Goal: Information Seeking & Learning: Check status

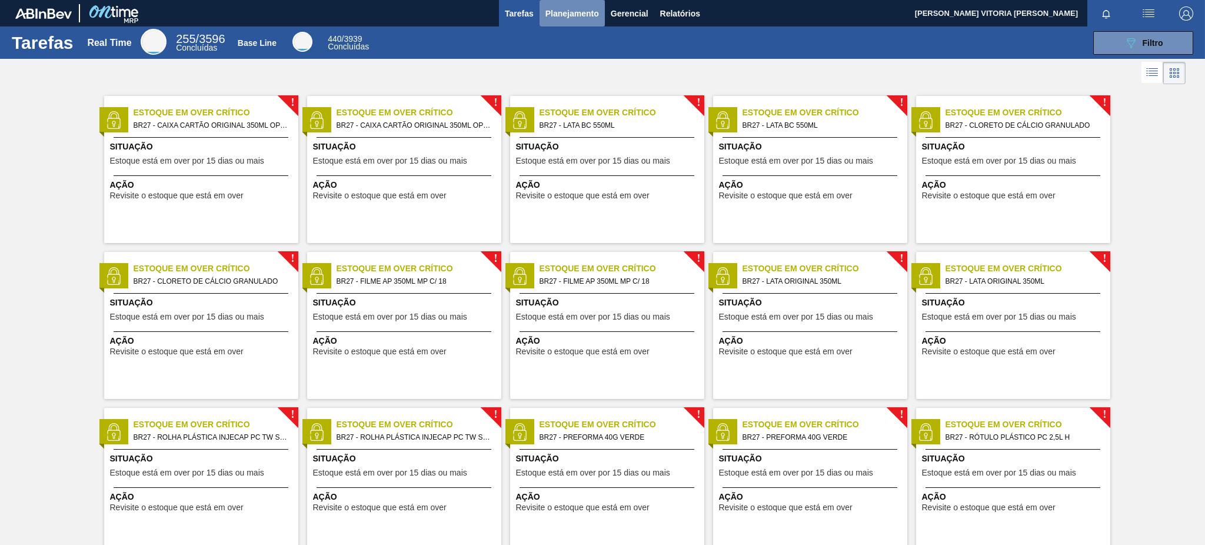
click at [592, 6] on span "Planejamento" at bounding box center [573, 13] width 54 height 14
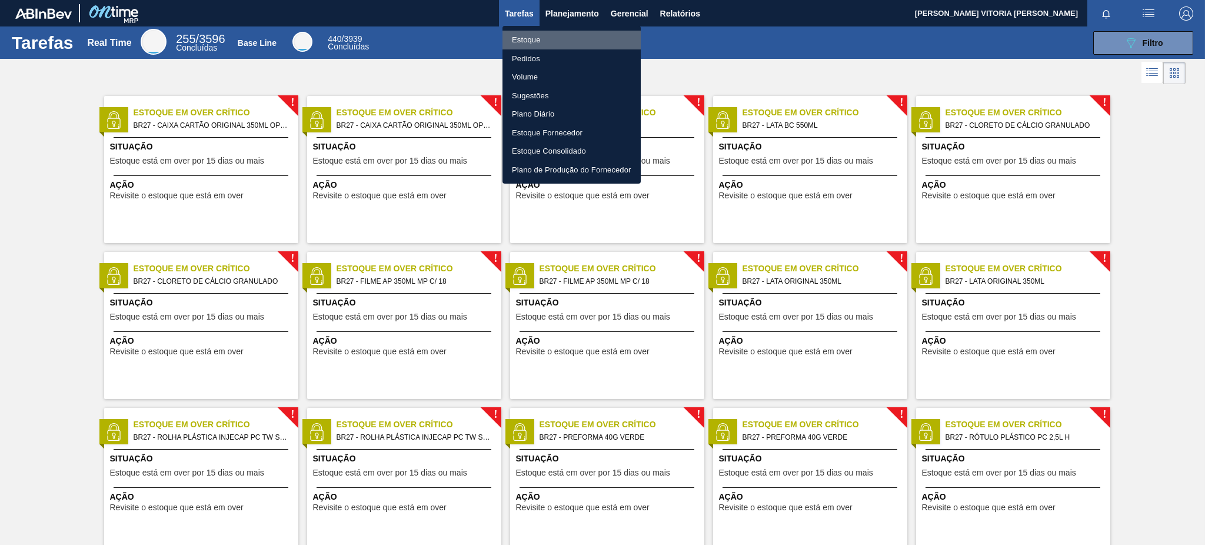
click at [590, 41] on li "Estoque" at bounding box center [572, 40] width 138 height 19
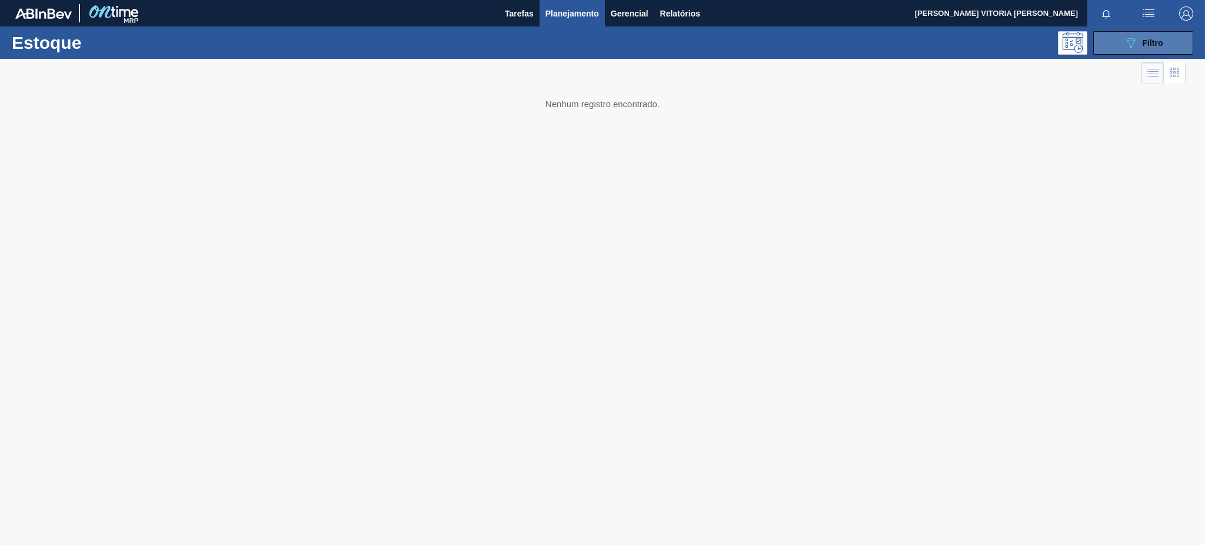
click at [903, 49] on button "089F7B8B-B2A5-4AFE-B5C0-19BA573D28AC Filtro" at bounding box center [1144, 43] width 100 height 24
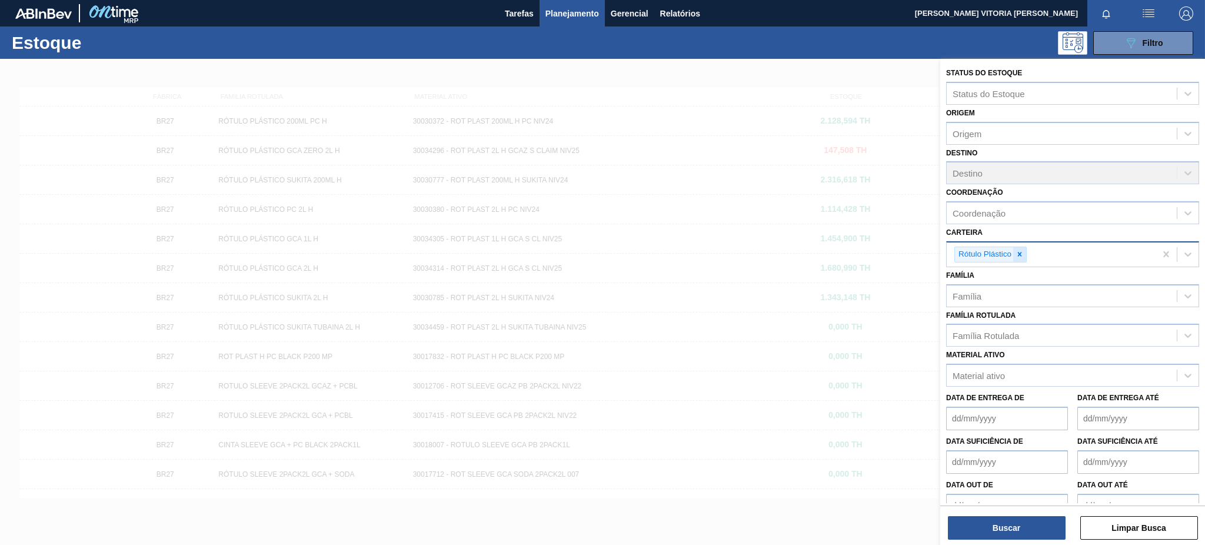
click at [903, 255] on icon at bounding box center [1020, 254] width 8 height 8
paste input "20002047"
type input "2"
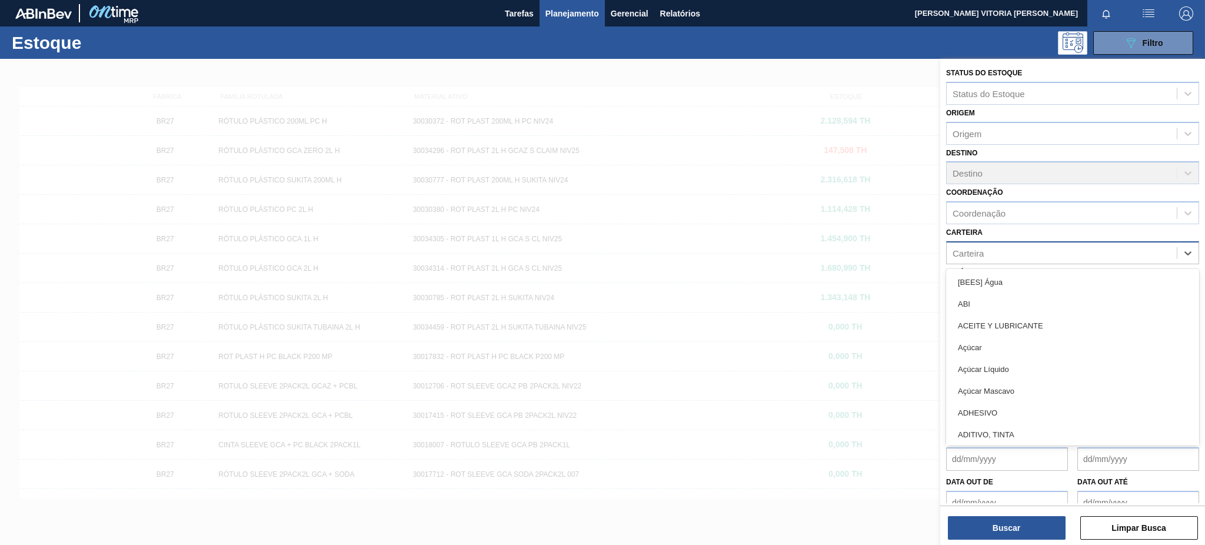
click at [903, 408] on de "Data out de" at bounding box center [1007, 503] width 122 height 24
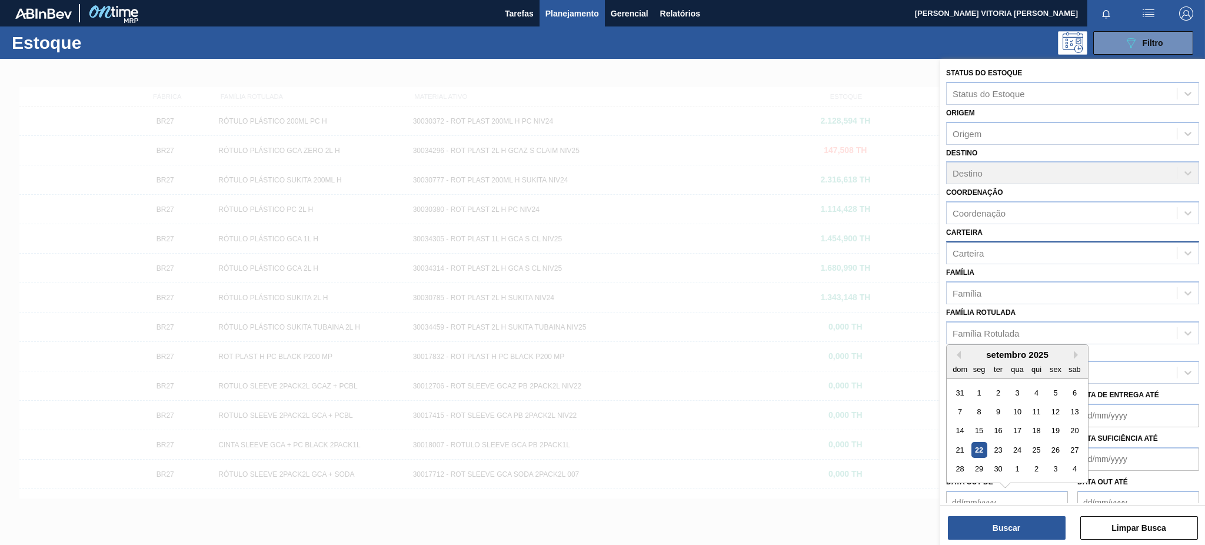
click at [903, 356] on div "Material ativo Material ativo" at bounding box center [1072, 364] width 253 height 40
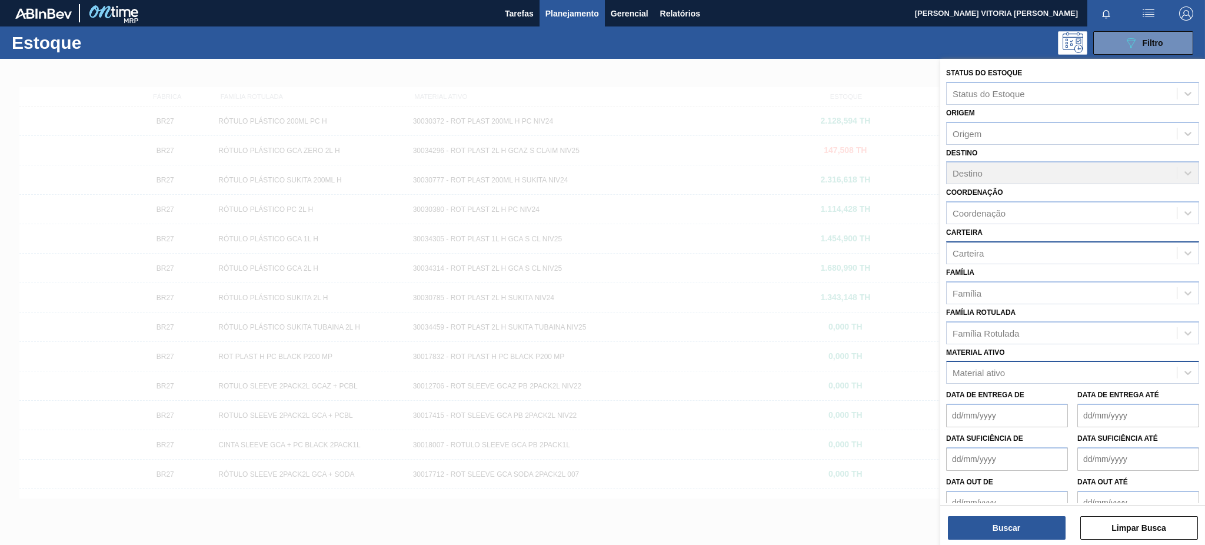
click at [903, 364] on div "Material ativo" at bounding box center [1062, 372] width 230 height 17
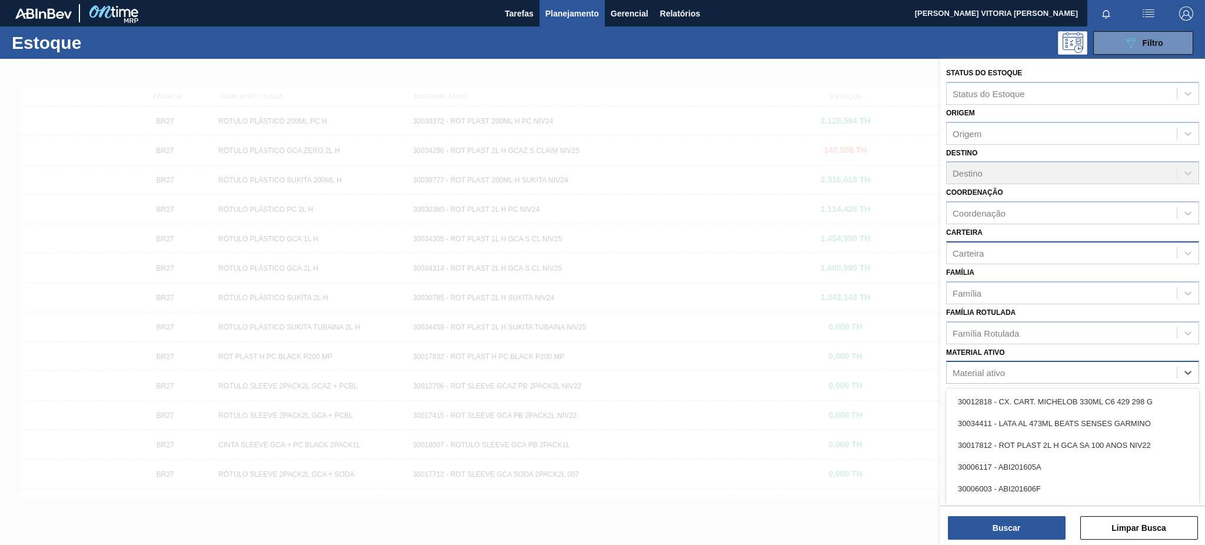
paste ativo "20002047"
type ativo "20002047"
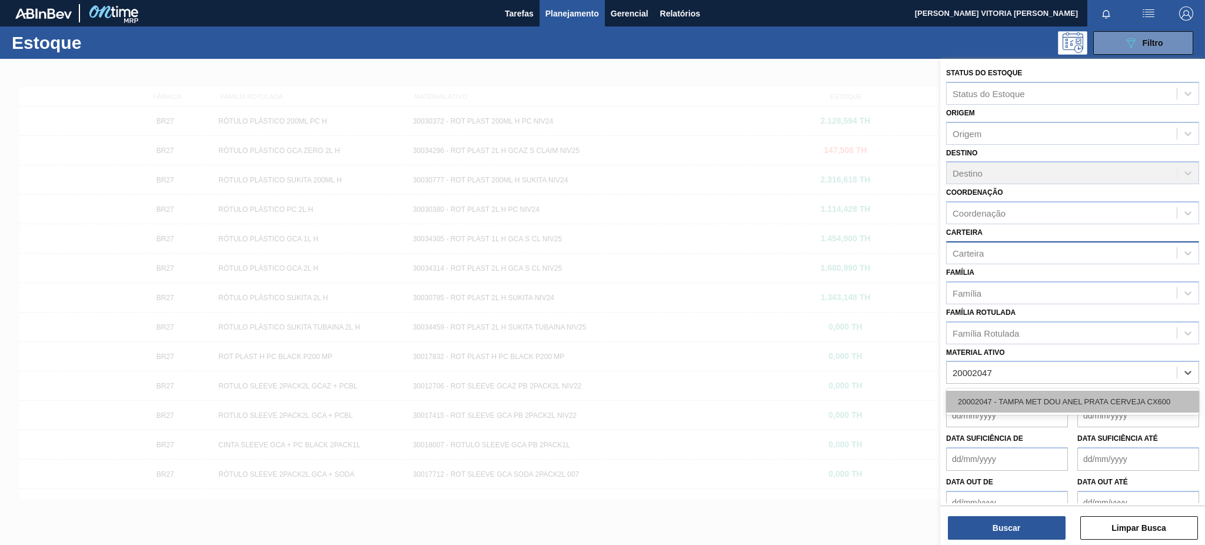
click at [903, 393] on div "20002047 - TAMPA MET DOU ANEL PRATA CERVEJA CX600" at bounding box center [1072, 402] width 253 height 22
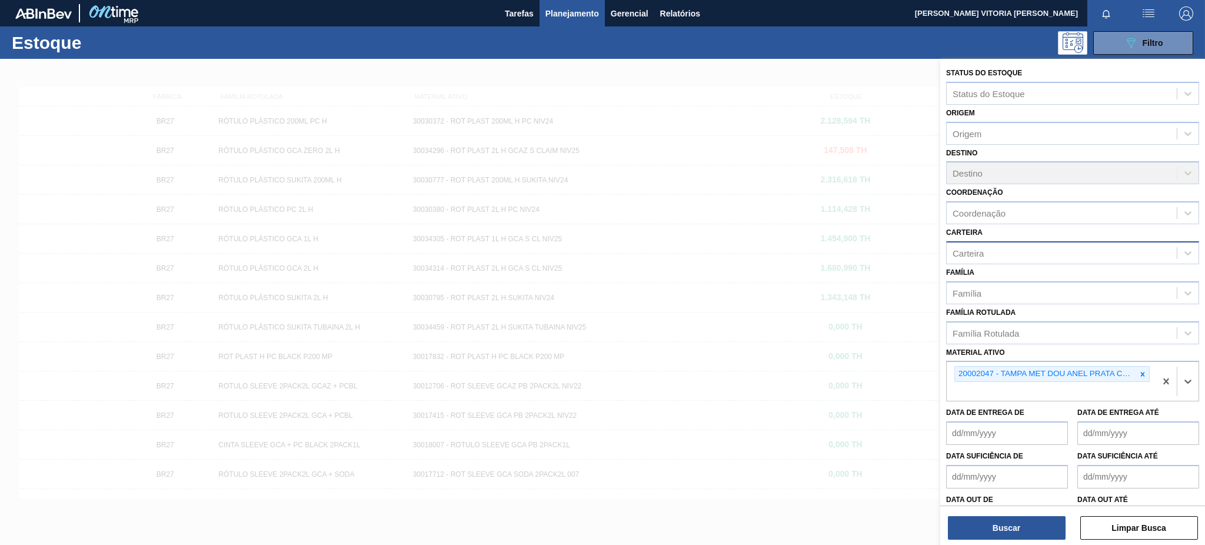
paste ativo "20002048"
type ativo "20002048"
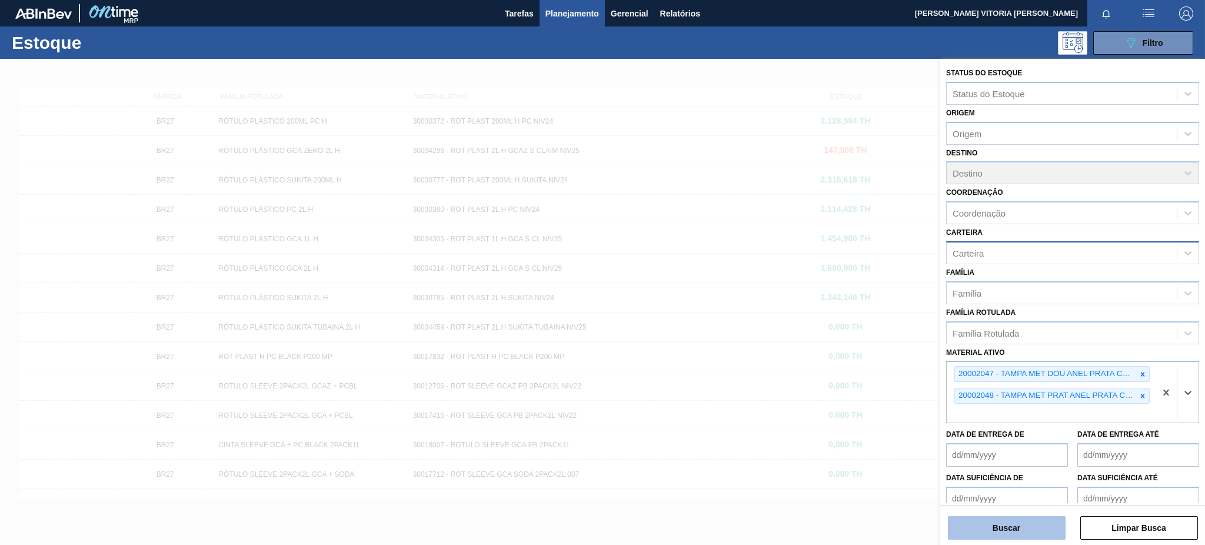
click at [903, 408] on button "Buscar" at bounding box center [1007, 528] width 118 height 24
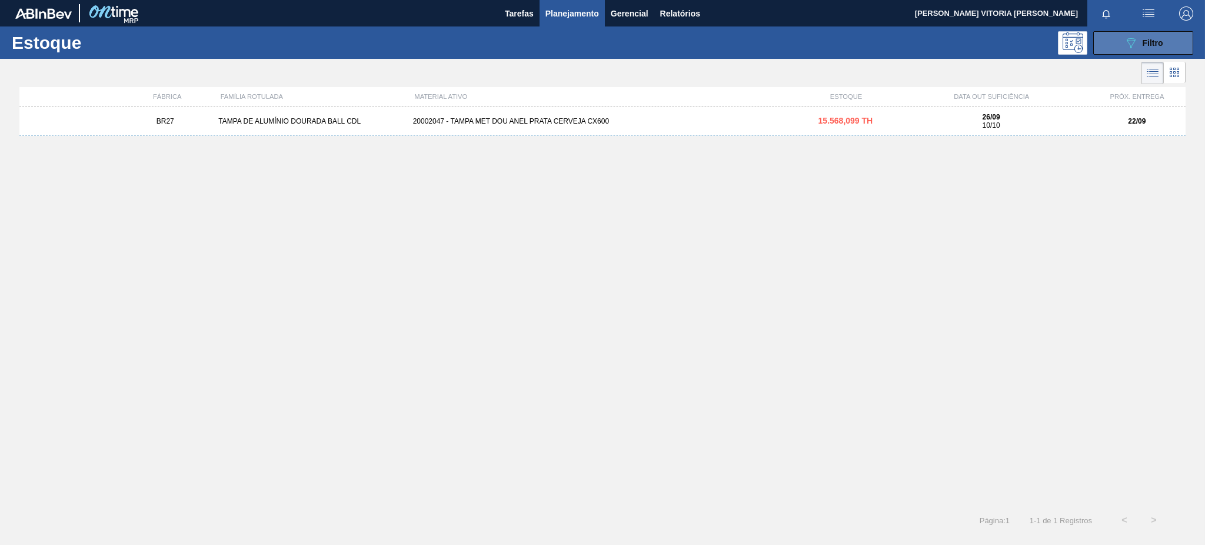
click at [903, 43] on icon "089F7B8B-B2A5-4AFE-B5C0-19BA573D28AC" at bounding box center [1131, 43] width 14 height 14
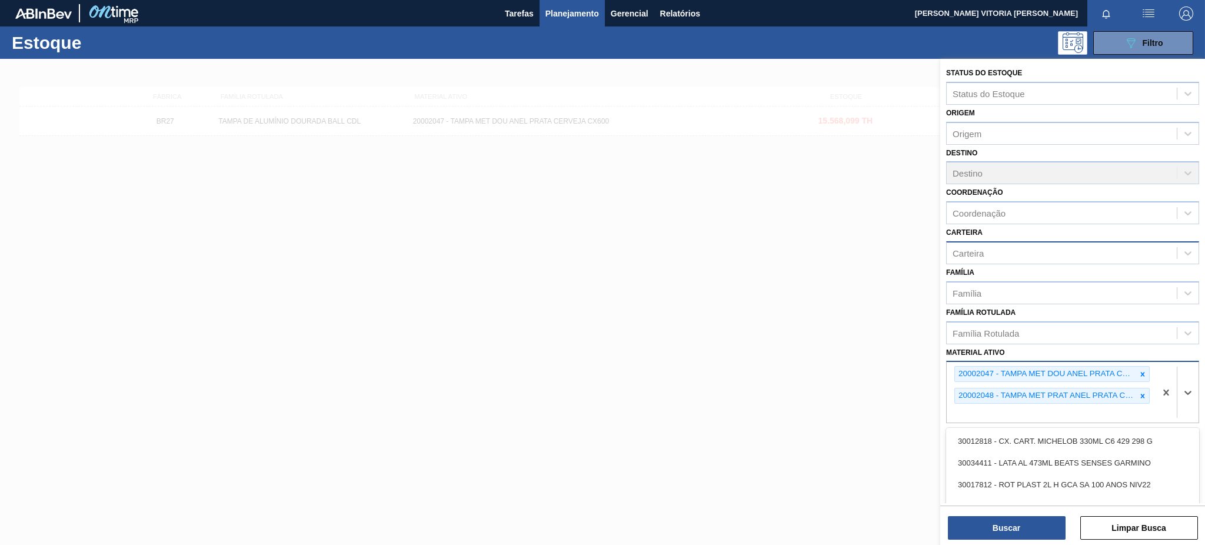
click at [903, 399] on div "20002048 - TAMPA MET PRAT ANEL PRATA CERVEJA CX600" at bounding box center [1045, 395] width 181 height 15
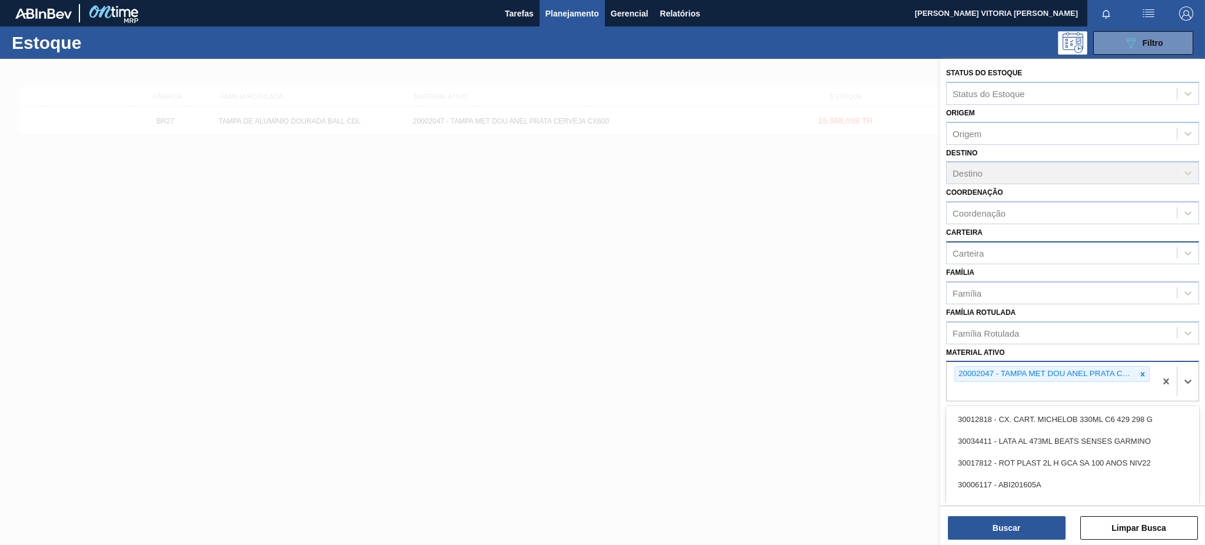
paste ativo "20002048"
type ativo "20002048"
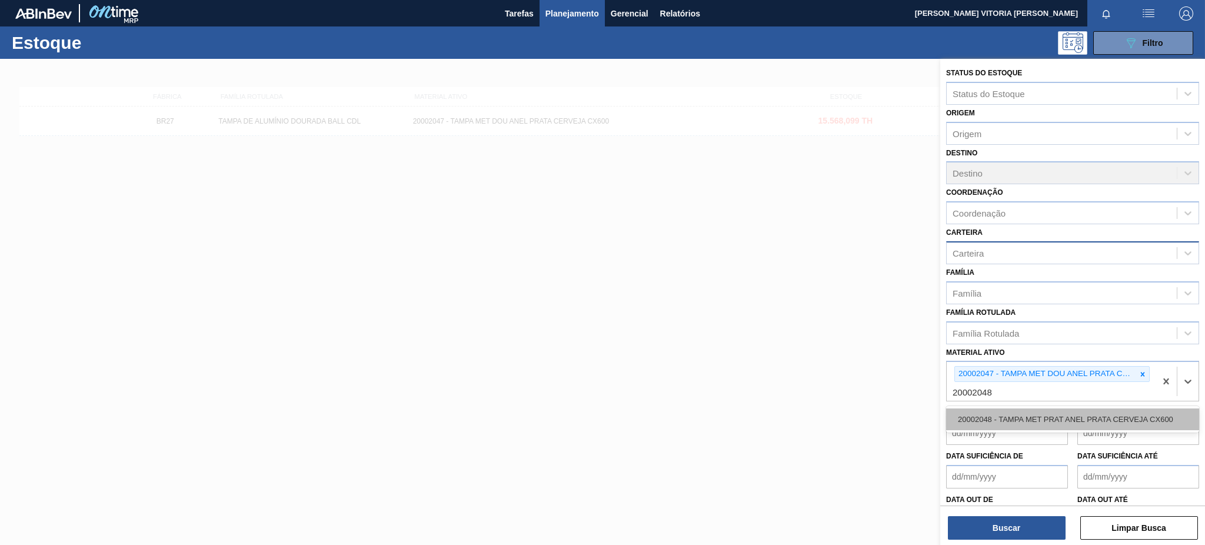
click at [903, 408] on div "20002048 - TAMPA MET PRAT ANEL PRATA CERVEJA CX600" at bounding box center [1072, 419] width 253 height 22
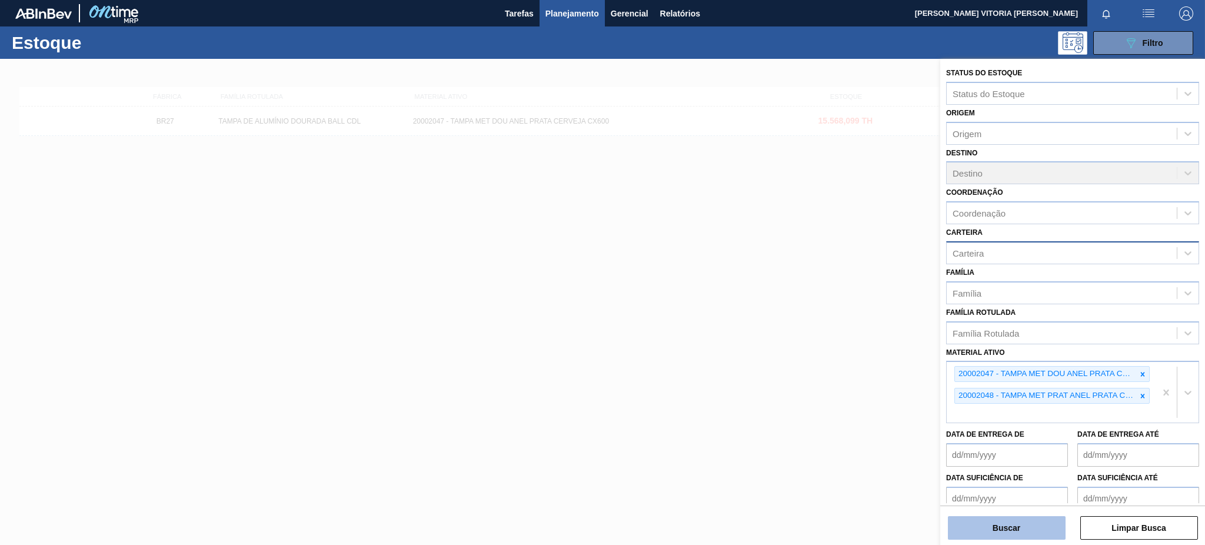
click at [903, 408] on button "Buscar" at bounding box center [1007, 528] width 118 height 24
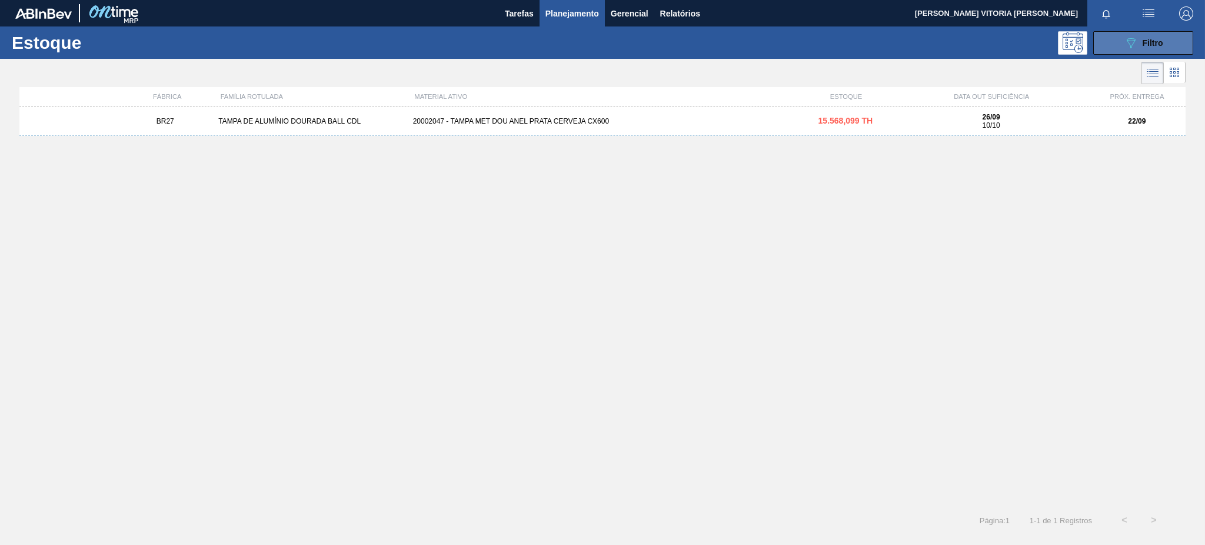
click at [903, 45] on span "Filtro" at bounding box center [1153, 42] width 21 height 9
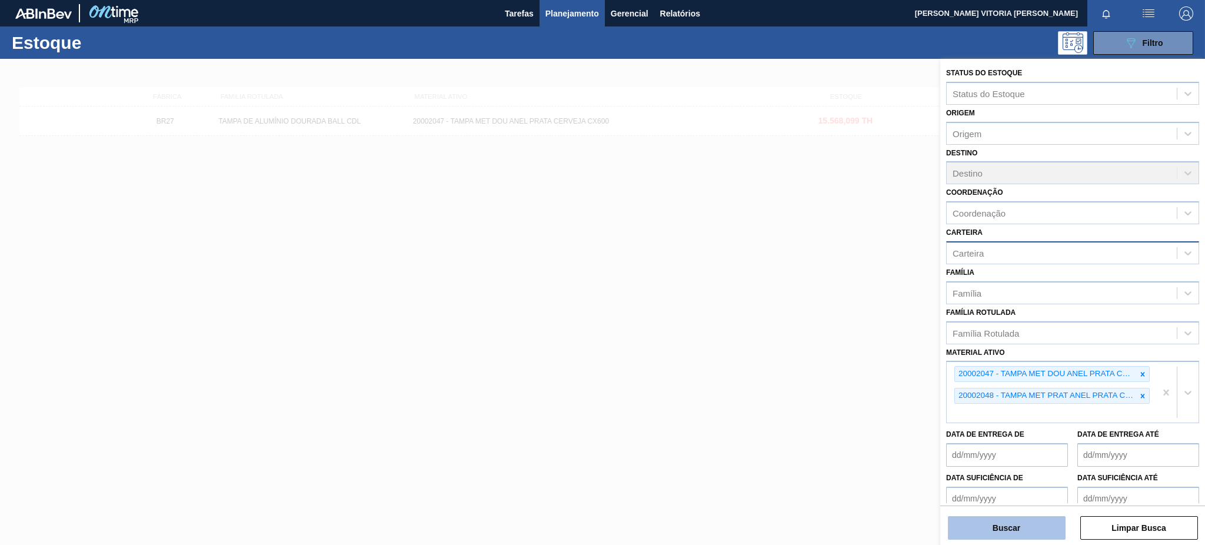
click at [903, 408] on button "Buscar" at bounding box center [1007, 528] width 118 height 24
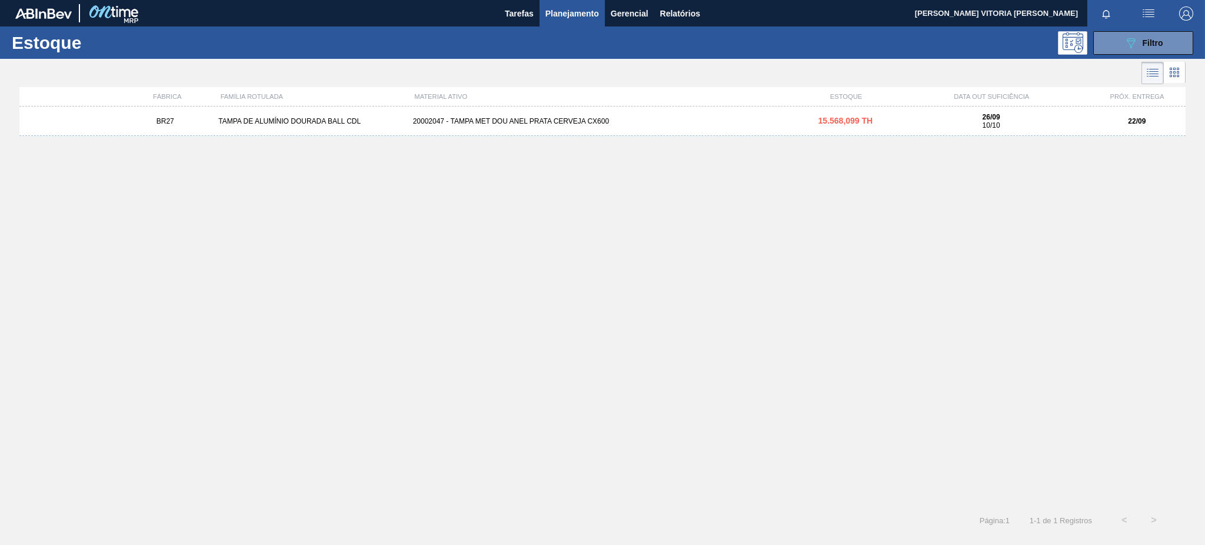
click at [637, 128] on div "BR27 TAMPA DE ALUMÍNIO DOURADA BALL CDL 20002047 - TAMPA MET DOU [PERSON_NAME] …" at bounding box center [602, 121] width 1167 height 29
click at [903, 52] on button "089F7B8B-B2A5-4AFE-B5C0-19BA573D28AC Filtro" at bounding box center [1144, 43] width 100 height 24
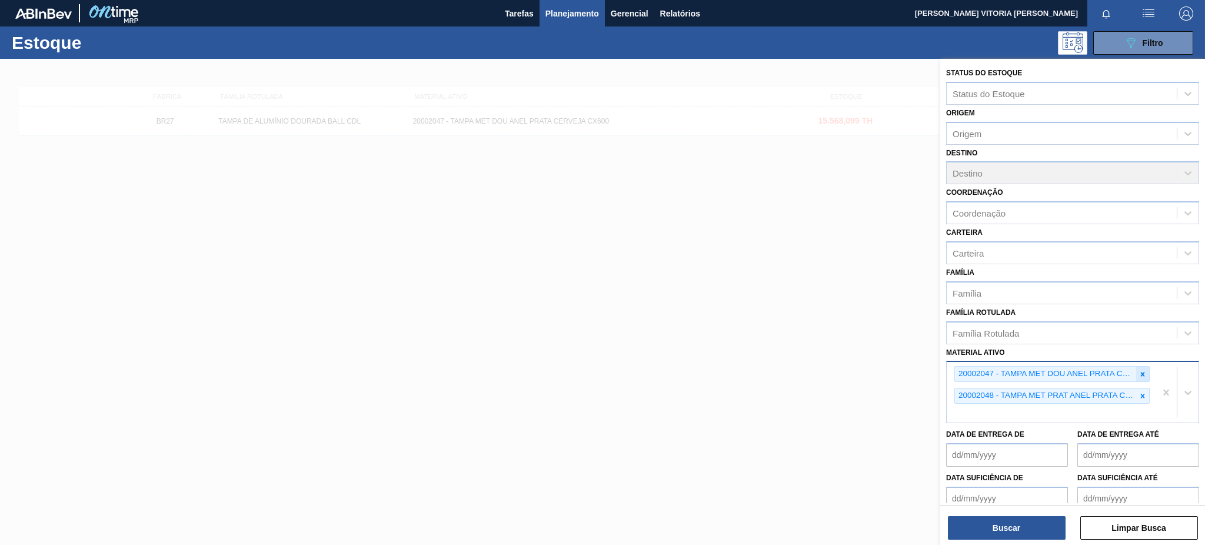
click at [903, 372] on icon at bounding box center [1143, 374] width 4 height 4
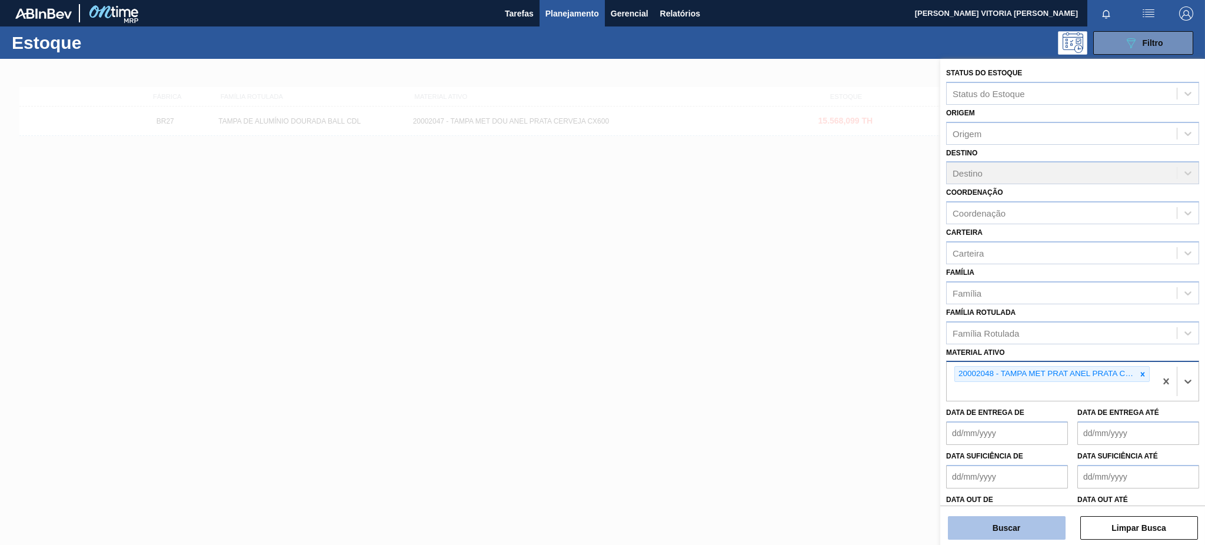
click at [903, 408] on button "Buscar" at bounding box center [1007, 528] width 118 height 24
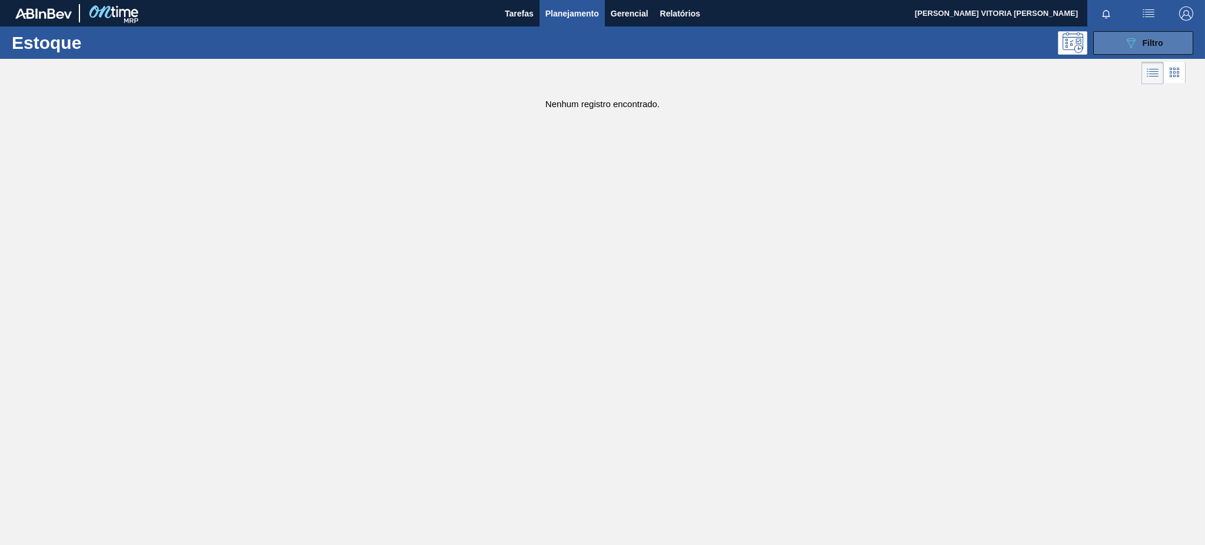
click at [903, 43] on icon "089F7B8B-B2A5-4AFE-B5C0-19BA573D28AC" at bounding box center [1131, 43] width 14 height 14
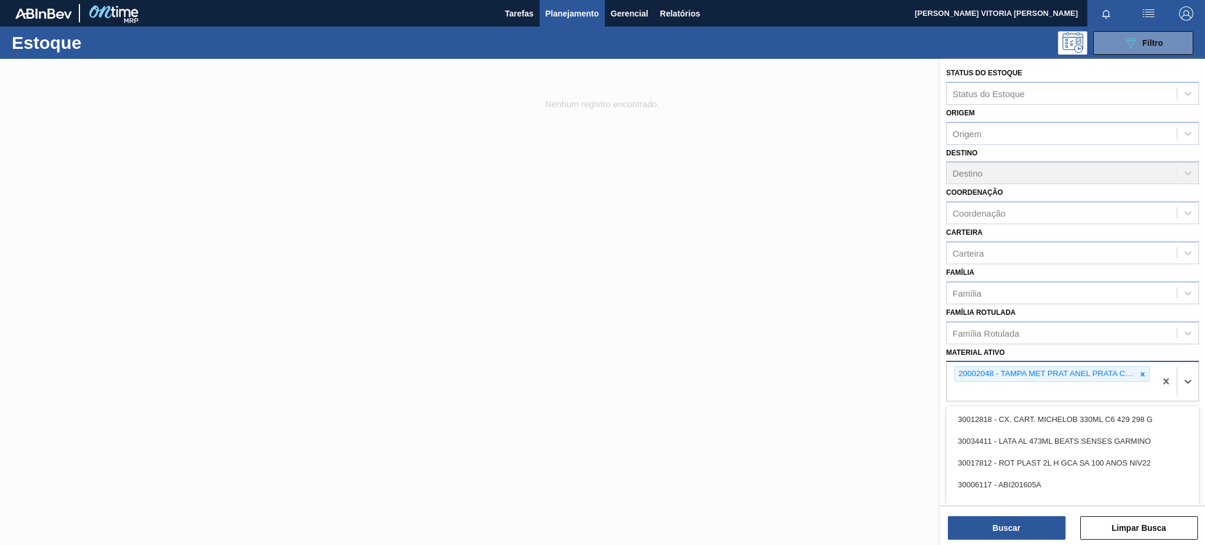
click at [903, 393] on div "20002048 - TAMPA MET PRAT ANEL PRATA CERVEJA CX600" at bounding box center [1051, 381] width 209 height 39
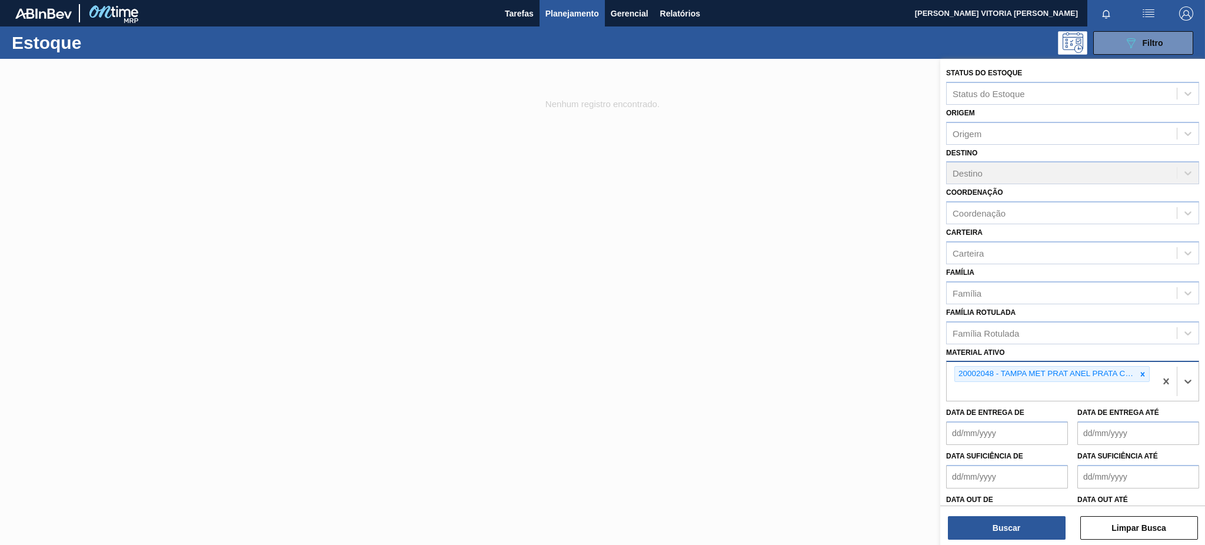
paste ativo "30003188"
type ativo "30003188"
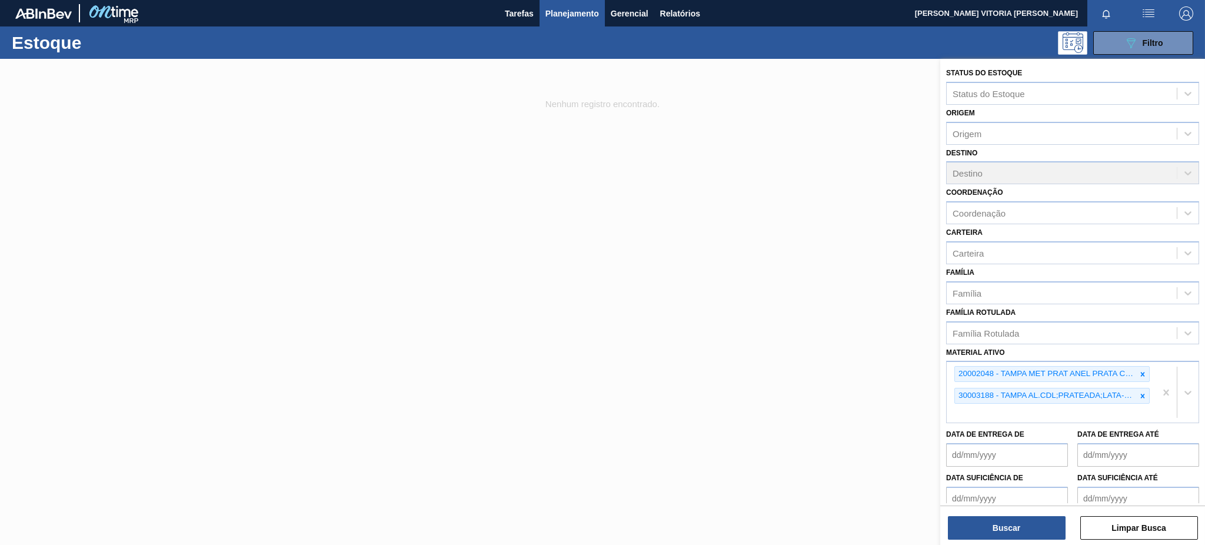
click at [903, 408] on div "Status do Estoque Status do Estoque Origem Origem Destino Destino Coordenação C…" at bounding box center [1073, 303] width 265 height 489
click at [903, 408] on button "Buscar" at bounding box center [1007, 528] width 118 height 24
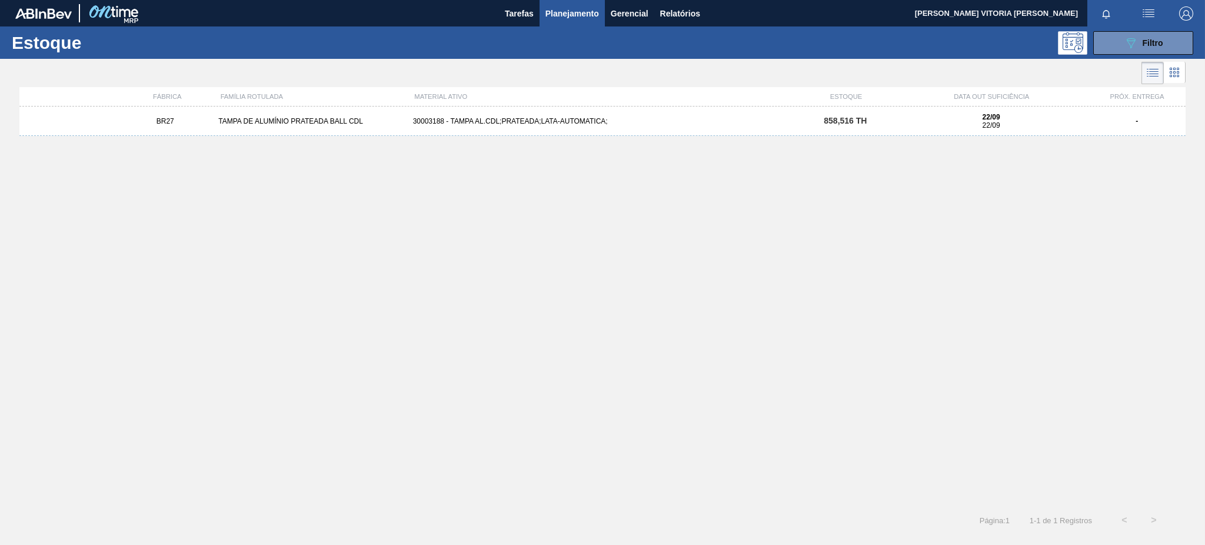
click at [729, 117] on div "BR27 TAMPA DE ALUMÍNIO PRATEADA BALL CDL 30003188 - TAMPA AL.CDL;PRATEADA;LATA-…" at bounding box center [602, 121] width 1167 height 29
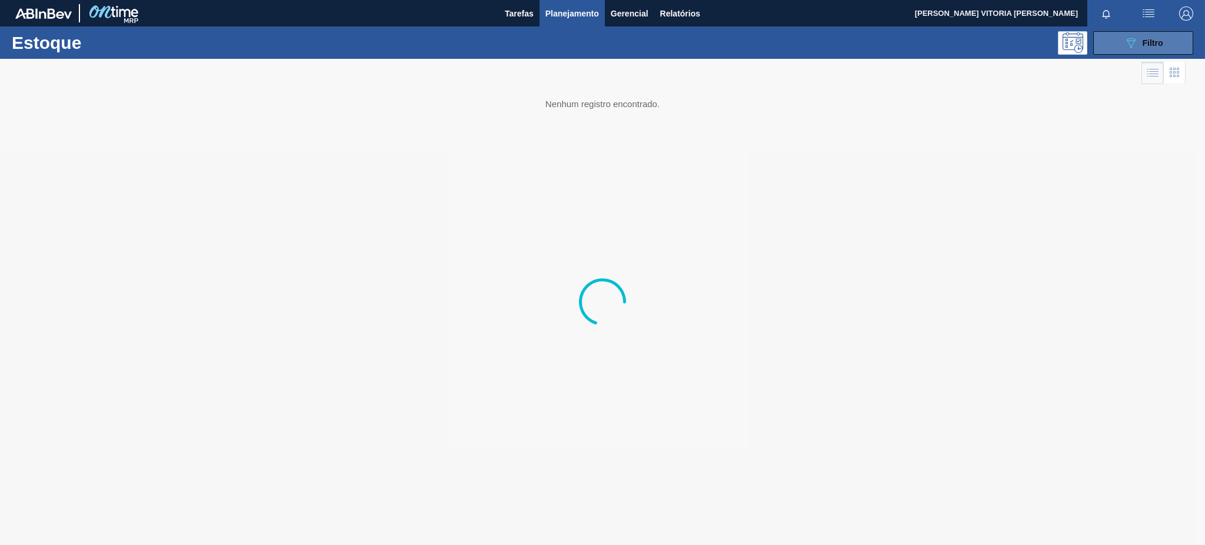
click at [903, 48] on icon "089F7B8B-B2A5-4AFE-B5C0-19BA573D28AC" at bounding box center [1131, 43] width 14 height 14
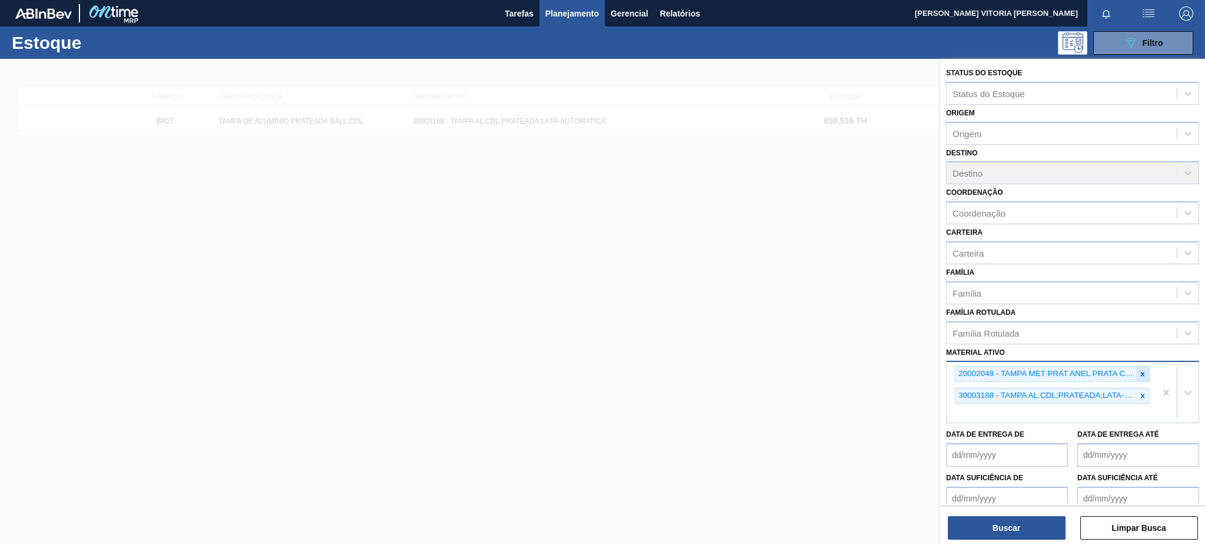
click at [903, 367] on div at bounding box center [1143, 374] width 13 height 15
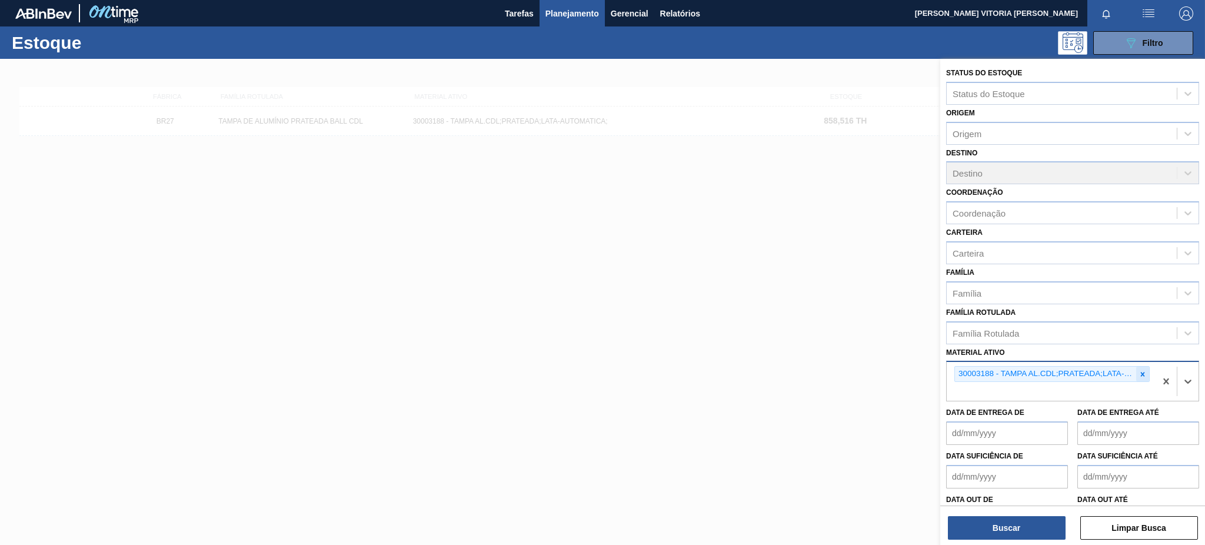
click at [903, 374] on icon at bounding box center [1143, 374] width 8 height 8
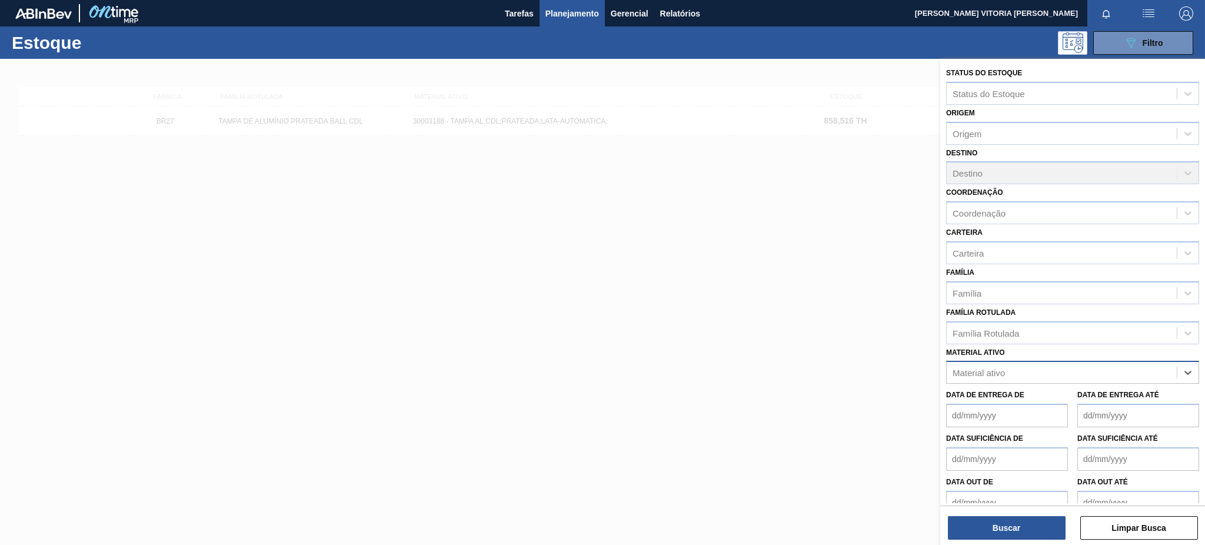
paste ativo "30009591"
type ativo "30009591"
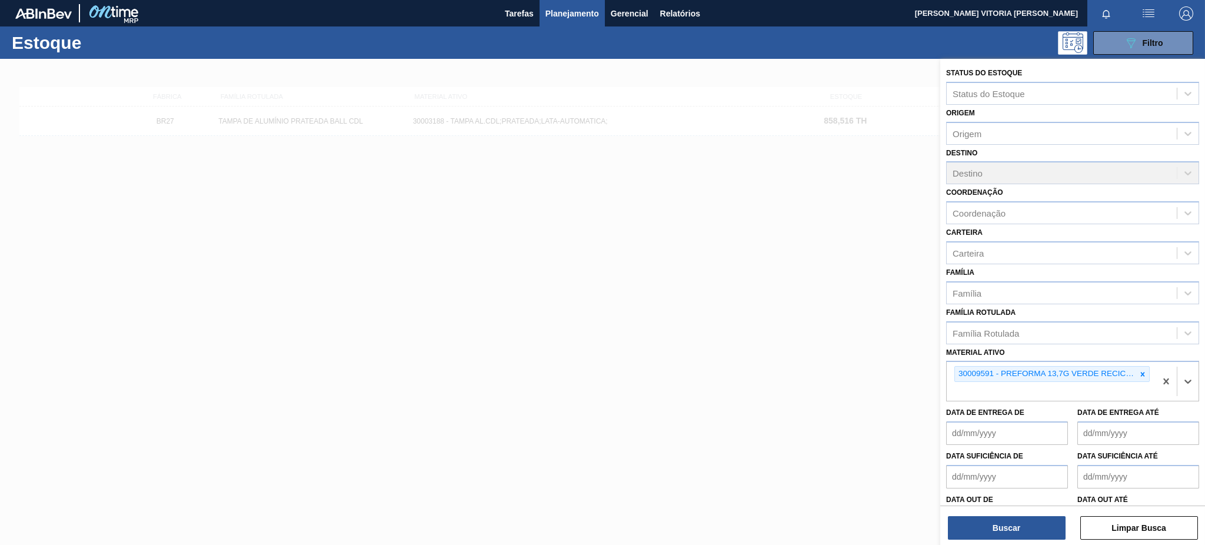
paste ativo "30003048"
type ativo "30003048"
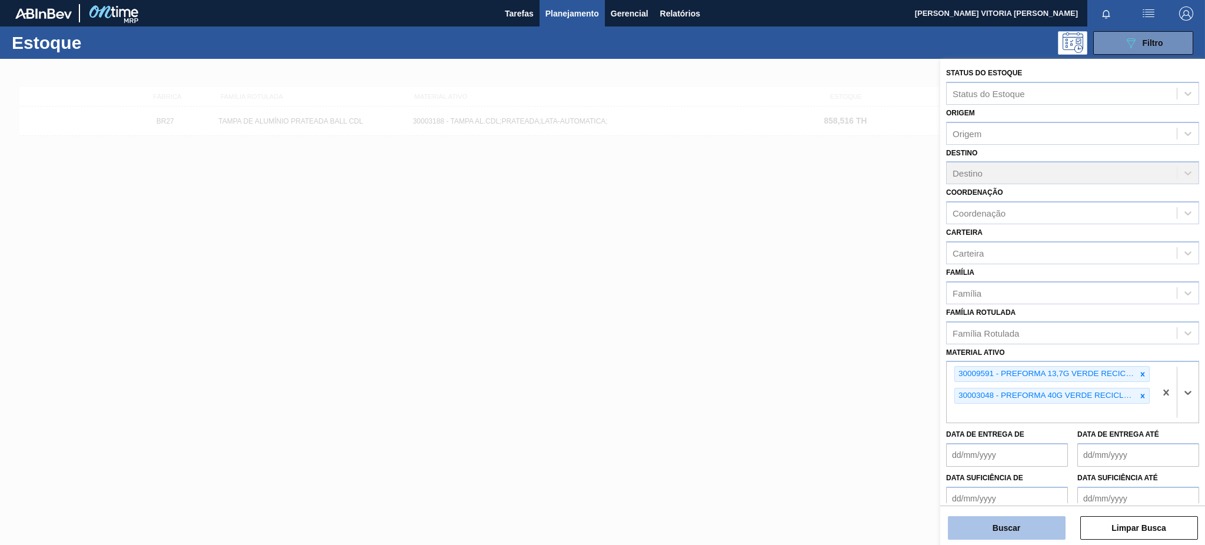
click at [903, 408] on button "Buscar" at bounding box center [1007, 528] width 118 height 24
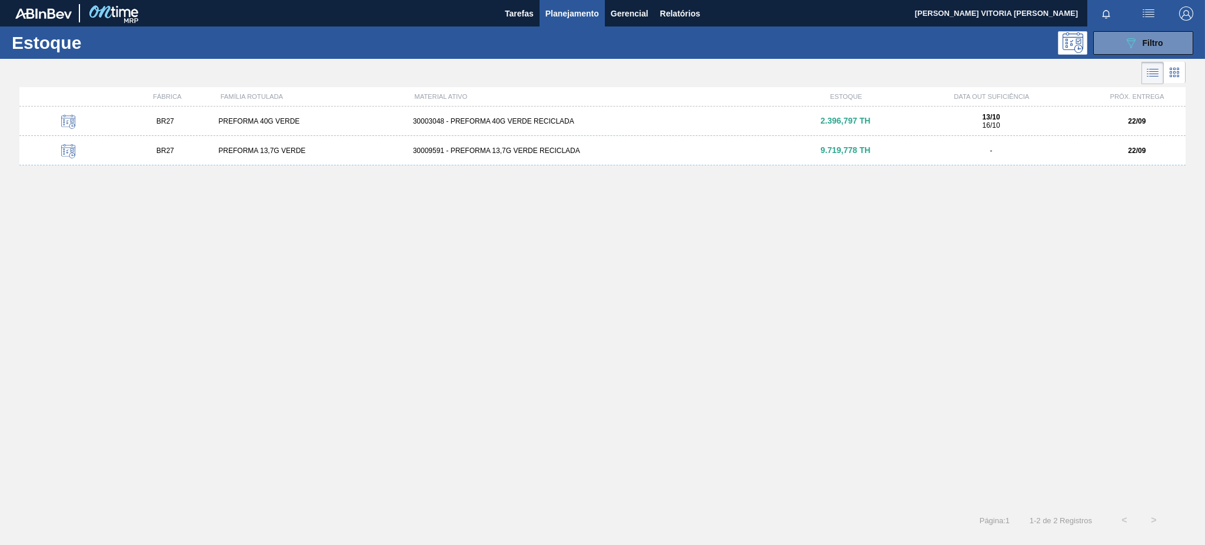
click at [581, 133] on div "BR27 PREFORMA 40G VERDE 30003048 - PREFORMA 40G VERDE RECICLADA 2.396,797 TH 13…" at bounding box center [602, 121] width 1167 height 29
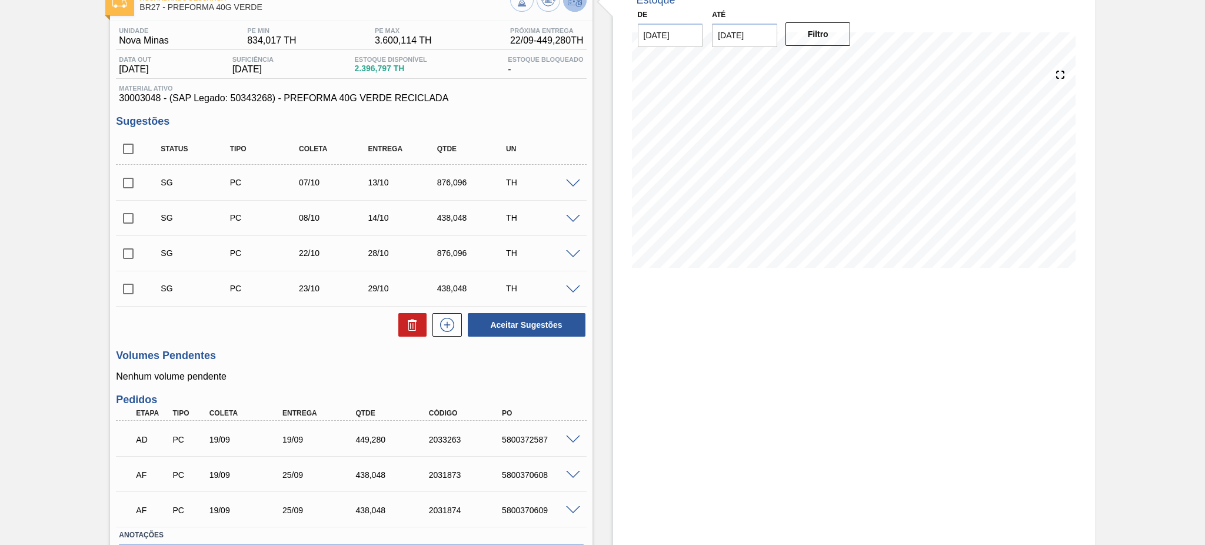
scroll to position [154, 0]
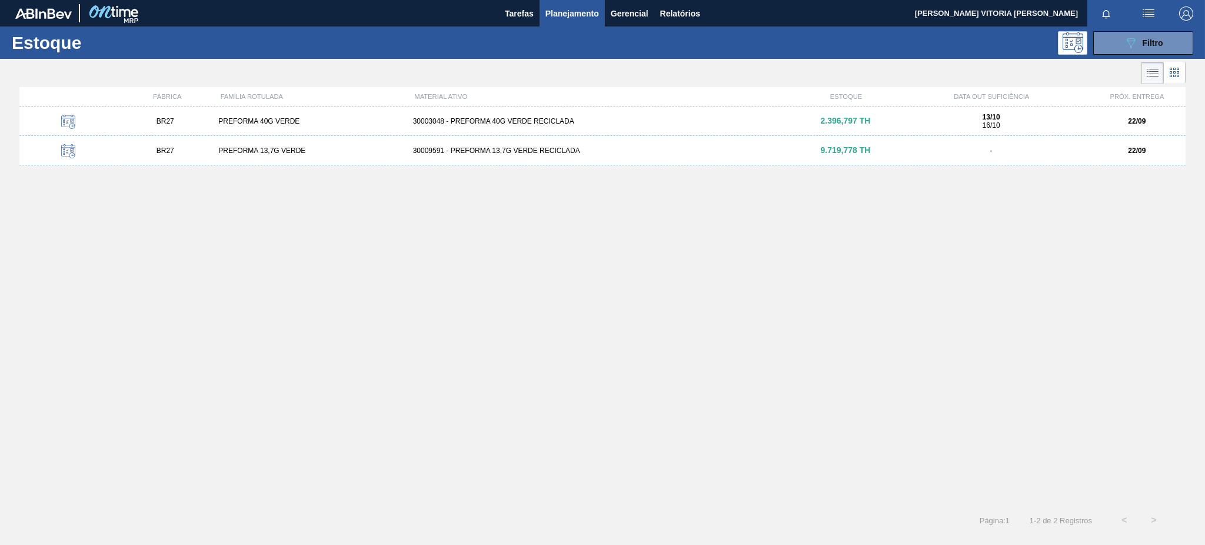
click at [884, 157] on div "BR27 PREFORMA 13,7G VERDE 30009591 - PREFORMA 13,7G VERDE RECICLADA 9.719,778 T…" at bounding box center [602, 150] width 1167 height 29
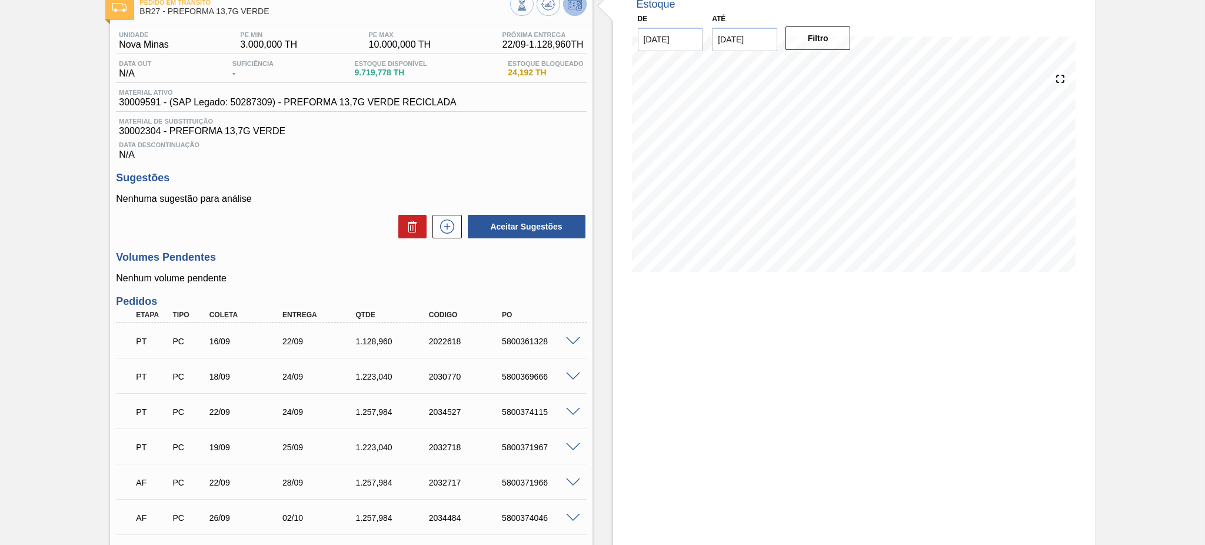
scroll to position [157, 0]
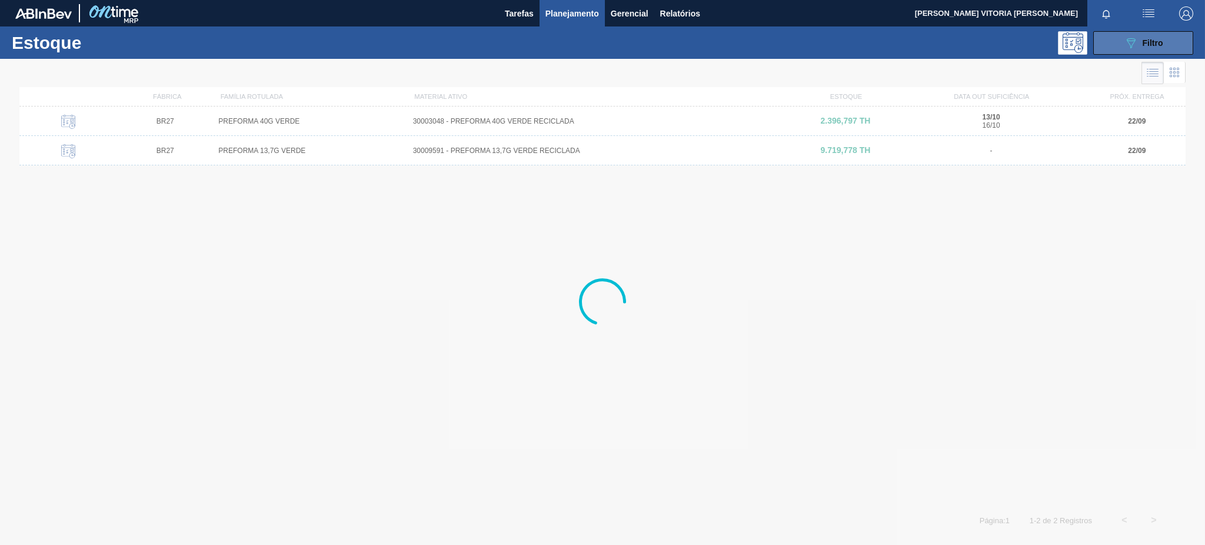
click at [903, 34] on button "089F7B8B-B2A5-4AFE-B5C0-19BA573D28AC Filtro" at bounding box center [1144, 43] width 100 height 24
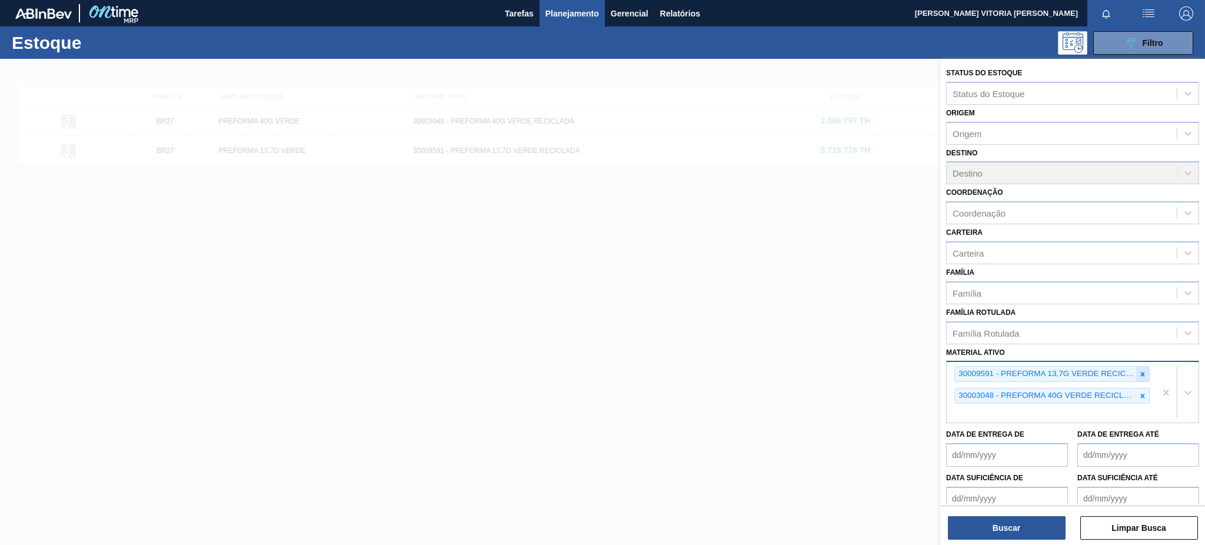
click at [903, 370] on icon at bounding box center [1143, 374] width 8 height 8
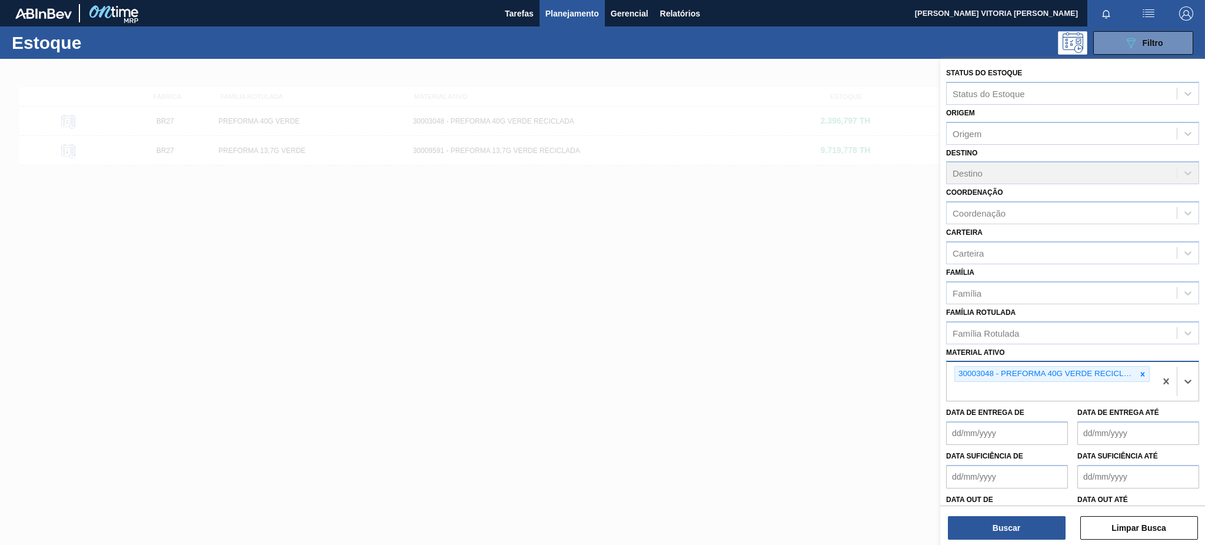
click at [903, 370] on icon at bounding box center [1143, 374] width 8 height 8
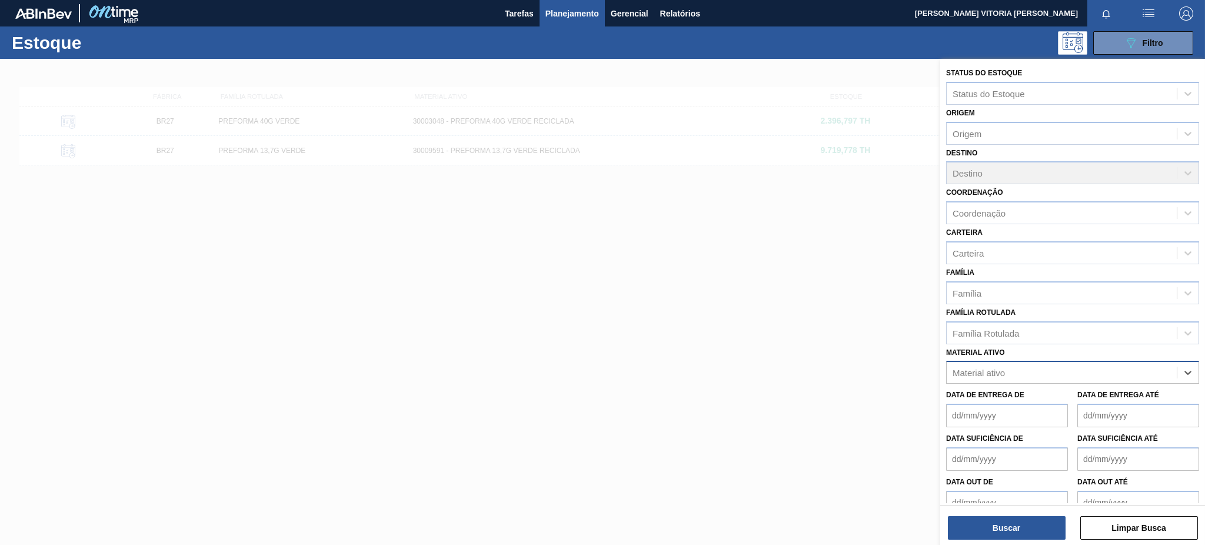
paste ativo "20009338"
type ativo "20009338"
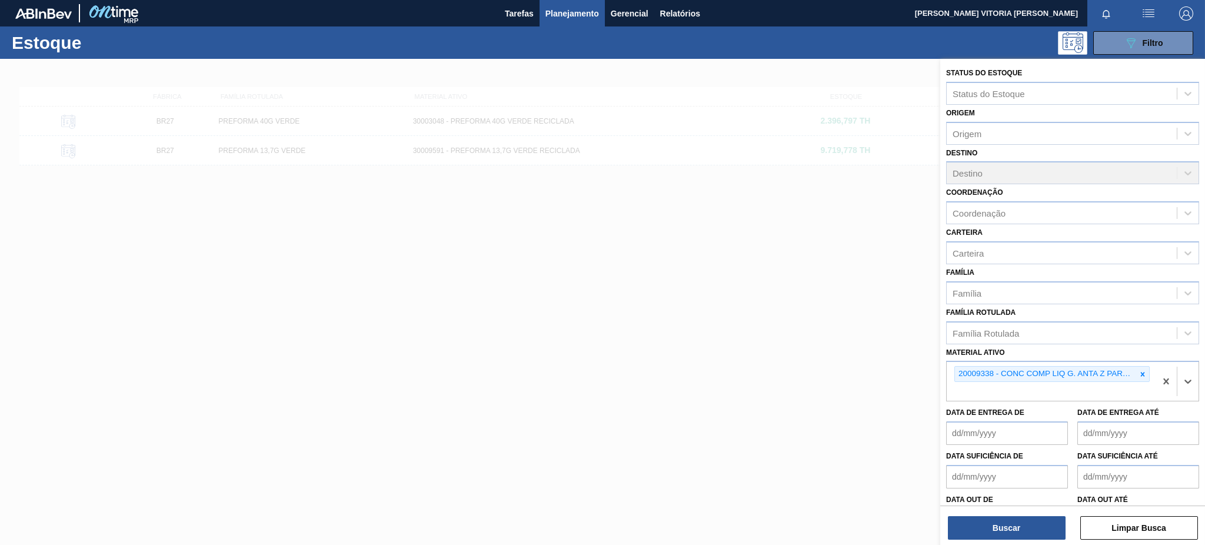
paste ativo "30002876"
type ativo "30002876"
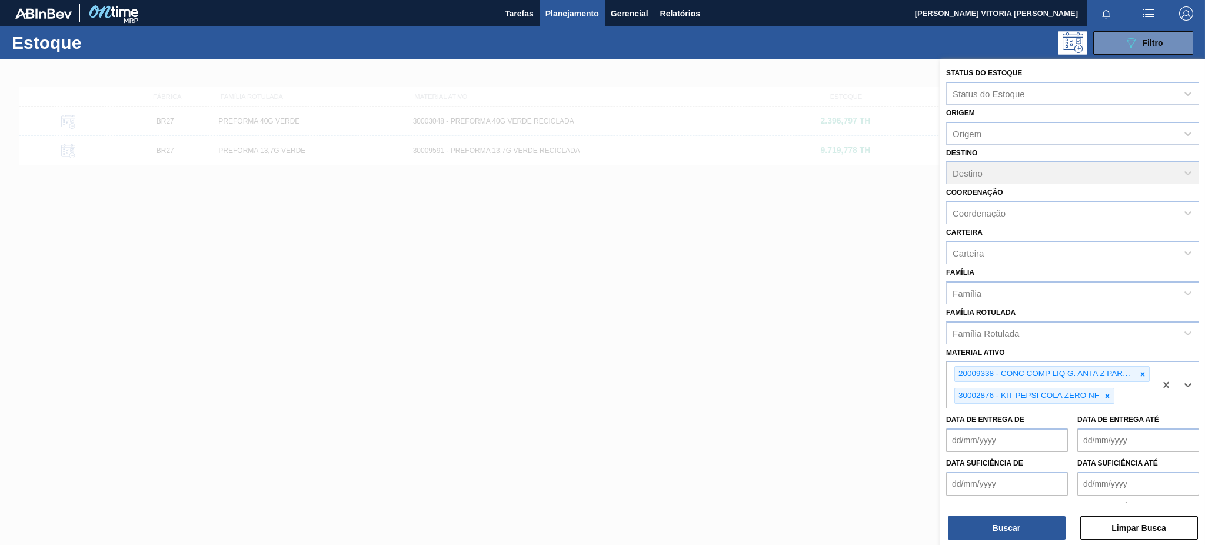
paste ativo "30031248"
type ativo "30031248"
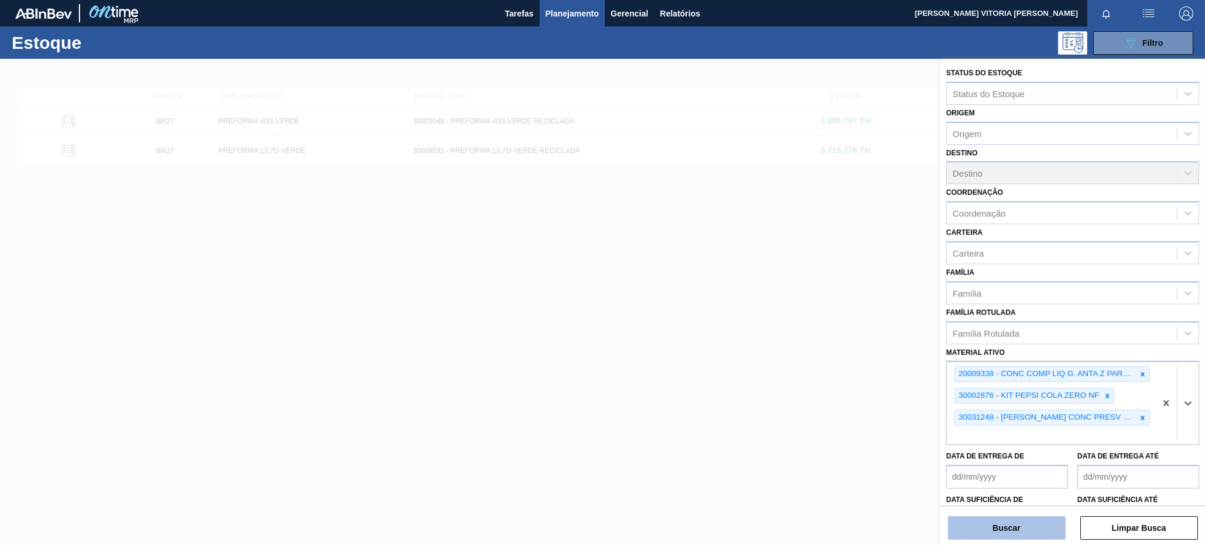
click at [903, 408] on button "Buscar" at bounding box center [1007, 528] width 118 height 24
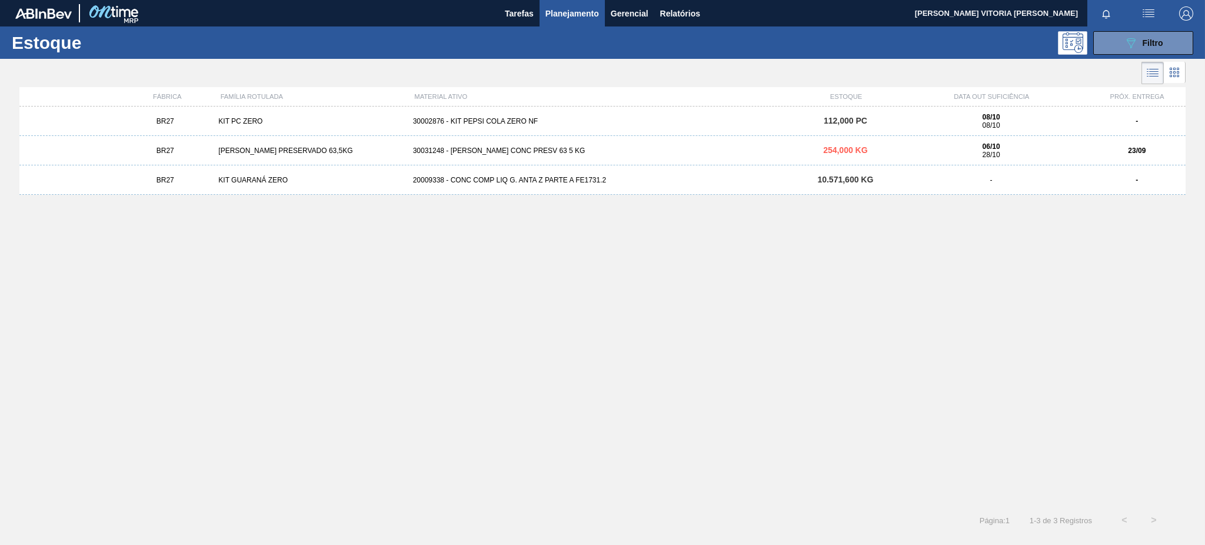
click at [582, 155] on div "BR27 [PERSON_NAME] PRESERVADO 63,5KG 30031248 - SUCO LARANJA CONC PRESV 63 5 KG…" at bounding box center [602, 150] width 1167 height 29
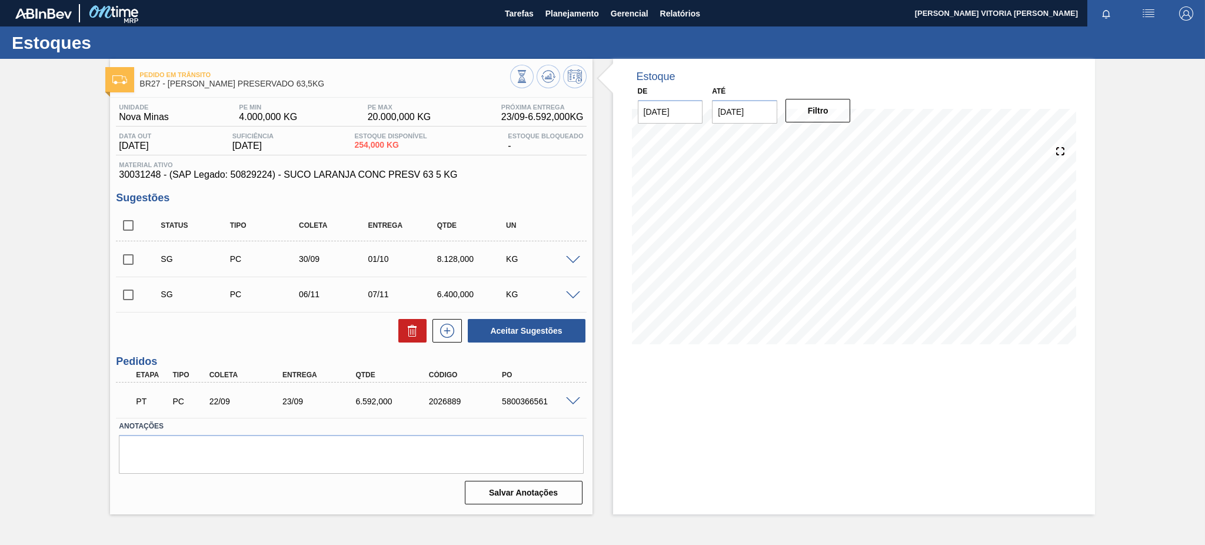
click at [571, 400] on span at bounding box center [573, 401] width 14 height 9
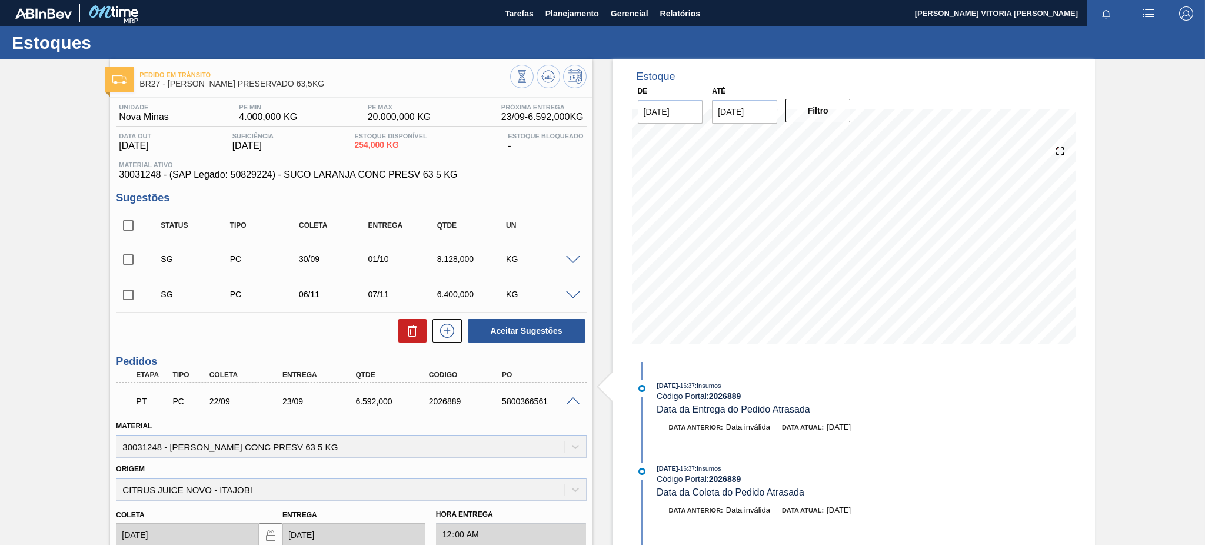
click at [571, 400] on span at bounding box center [573, 401] width 14 height 9
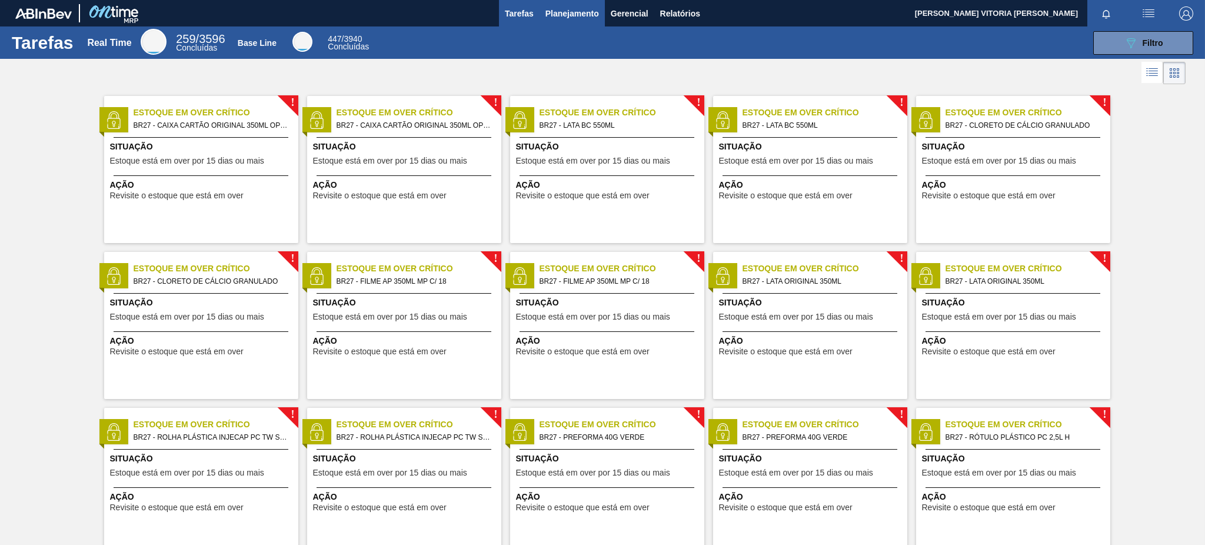
click at [563, 16] on span "Planejamento" at bounding box center [573, 13] width 54 height 14
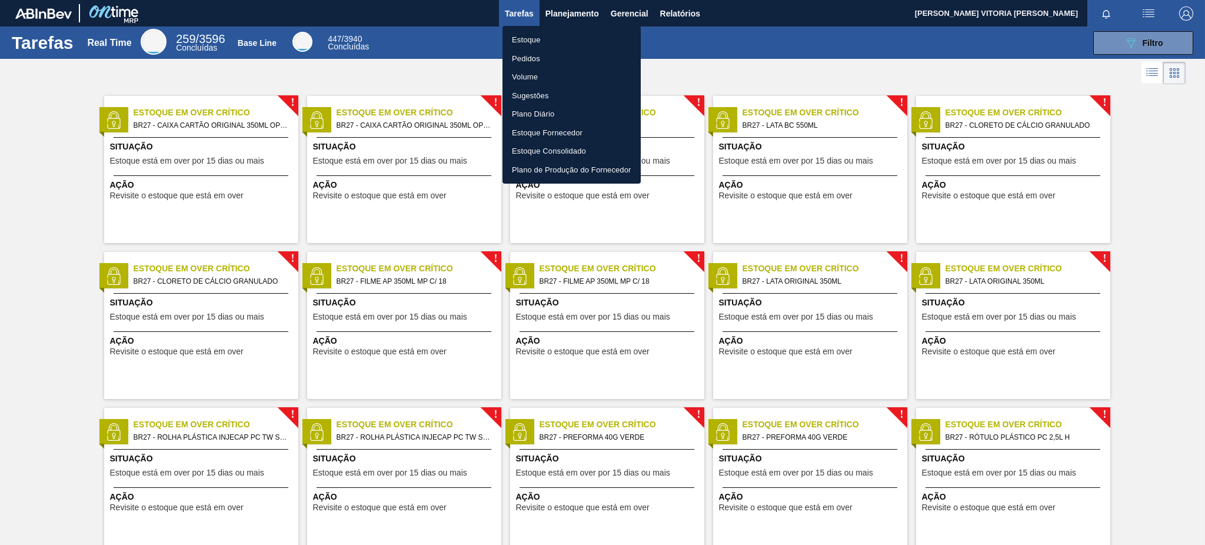
click at [579, 35] on li "Estoque" at bounding box center [572, 40] width 138 height 19
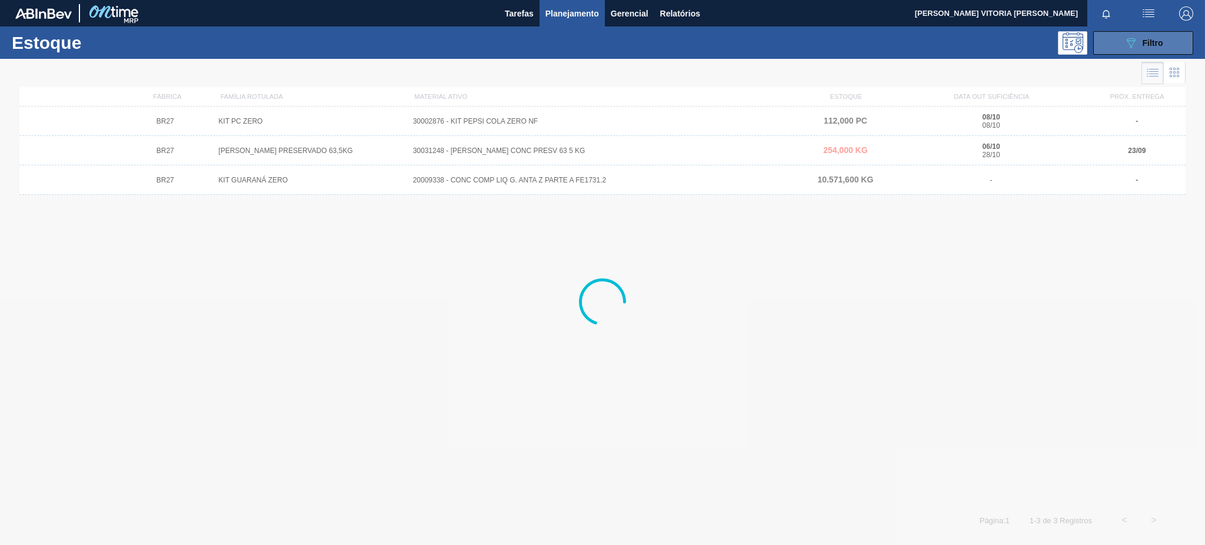
click at [903, 40] on button "089F7B8B-B2A5-4AFE-B5C0-19BA573D28AC Filtro" at bounding box center [1144, 43] width 100 height 24
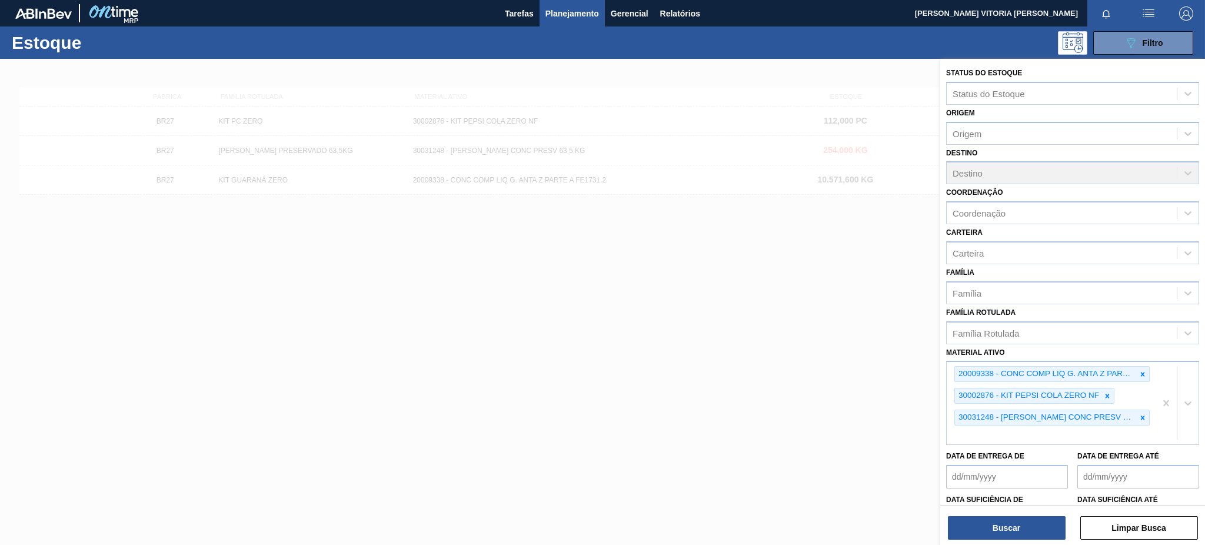
click at [584, 274] on div at bounding box center [602, 331] width 1205 height 545
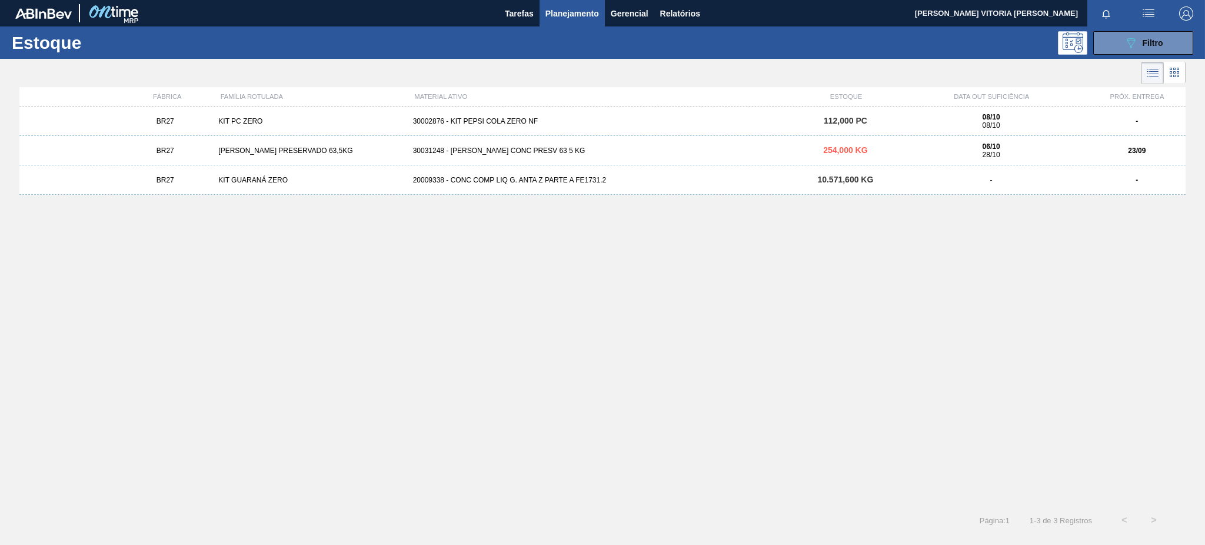
click at [903, 179] on div "-" at bounding box center [1137, 180] width 97 height 8
